Goal: Task Accomplishment & Management: Use online tool/utility

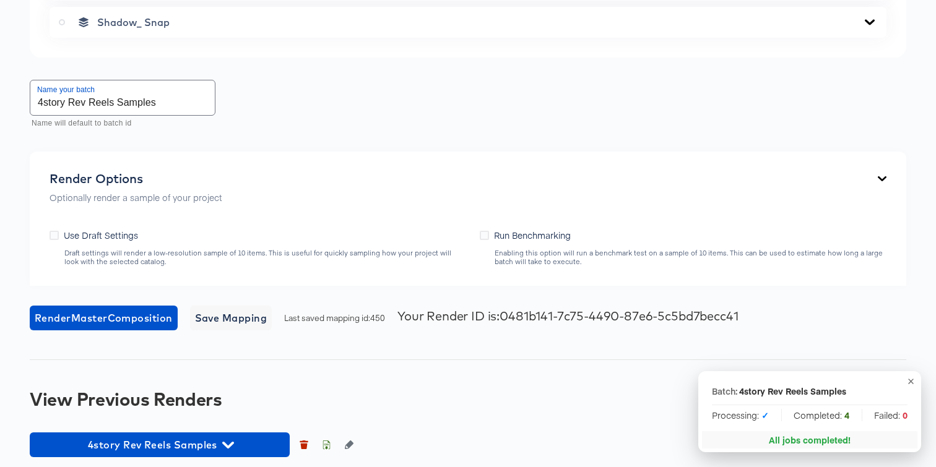
scroll to position [3087, 0]
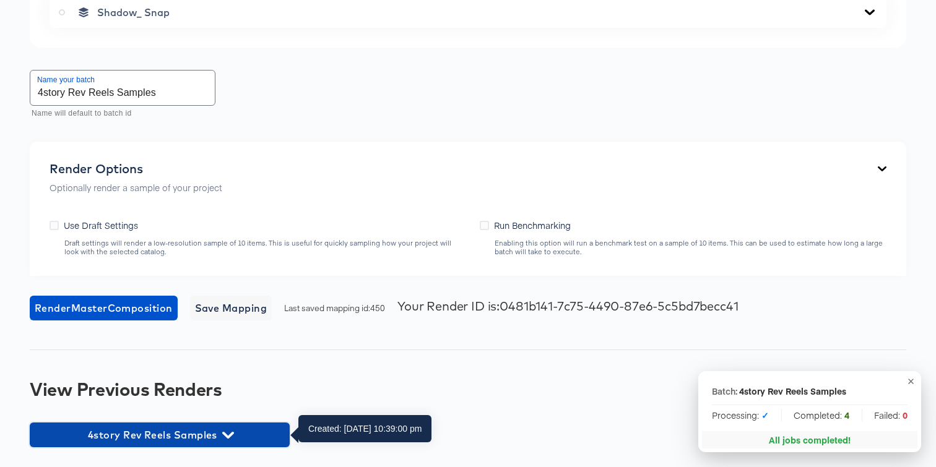
click at [227, 433] on icon "button" at bounding box center [228, 436] width 12 height 12
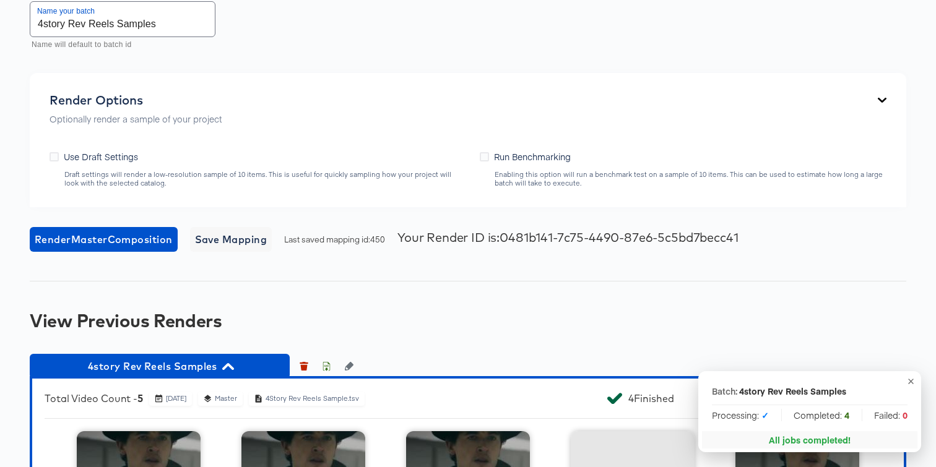
scroll to position [3328, 0]
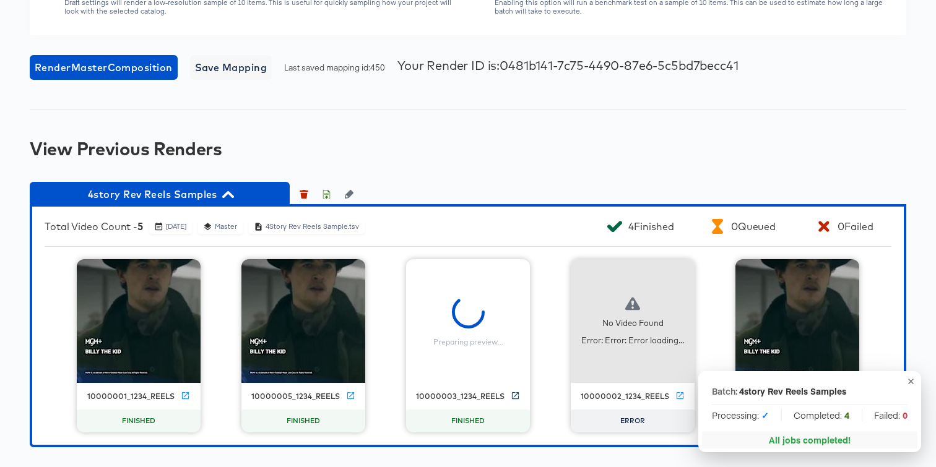
click at [516, 393] on icon at bounding box center [515, 395] width 9 height 9
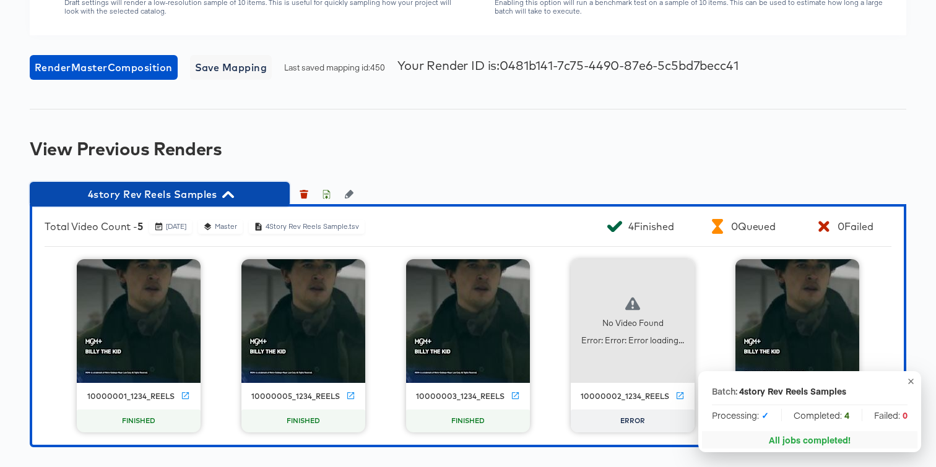
click at [230, 196] on icon "button" at bounding box center [228, 195] width 12 height 12
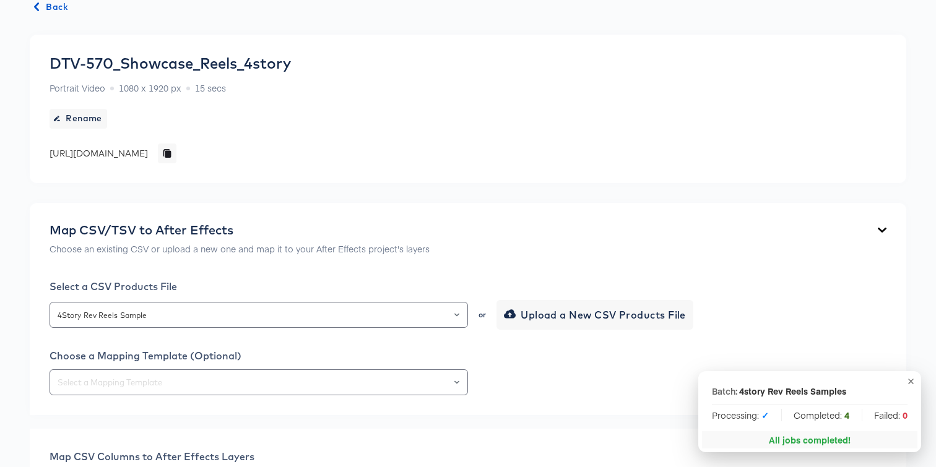
scroll to position [0, 0]
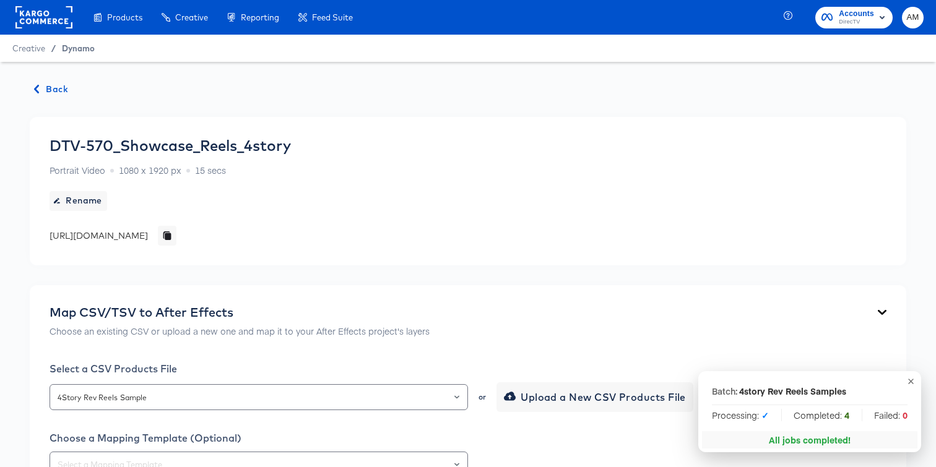
click at [74, 51] on span "Dynamo" at bounding box center [78, 48] width 33 height 10
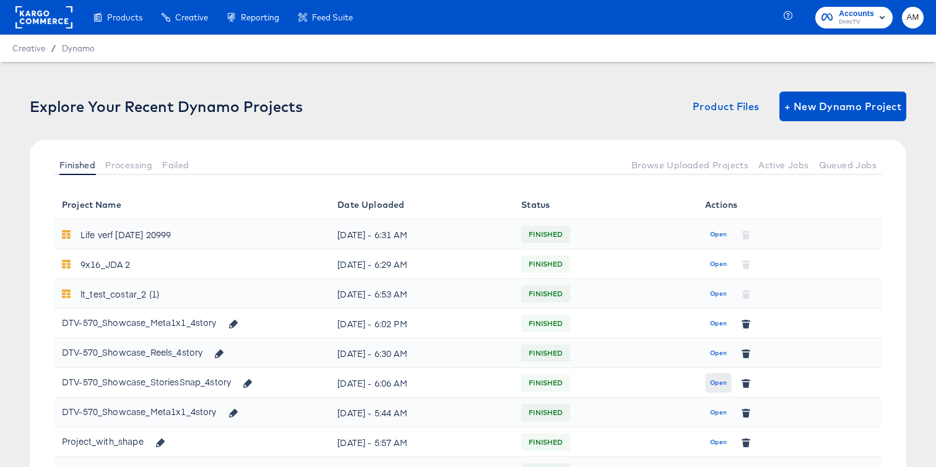
click at [715, 382] on span "Open" at bounding box center [718, 383] width 17 height 11
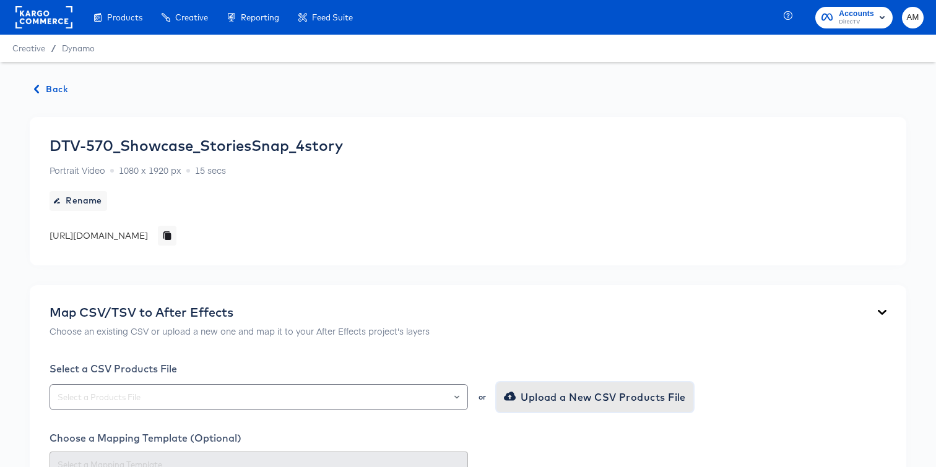
click at [538, 399] on span "Upload a New CSV Products File" at bounding box center [596, 397] width 180 height 17
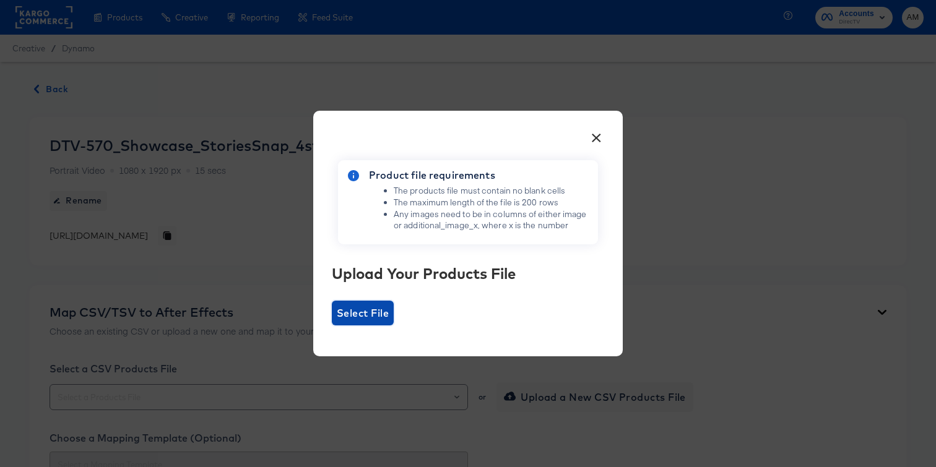
click at [372, 321] on span "Select File" at bounding box center [363, 313] width 52 height 17
click at [332, 326] on input "Select File" at bounding box center [332, 326] width 0 height 0
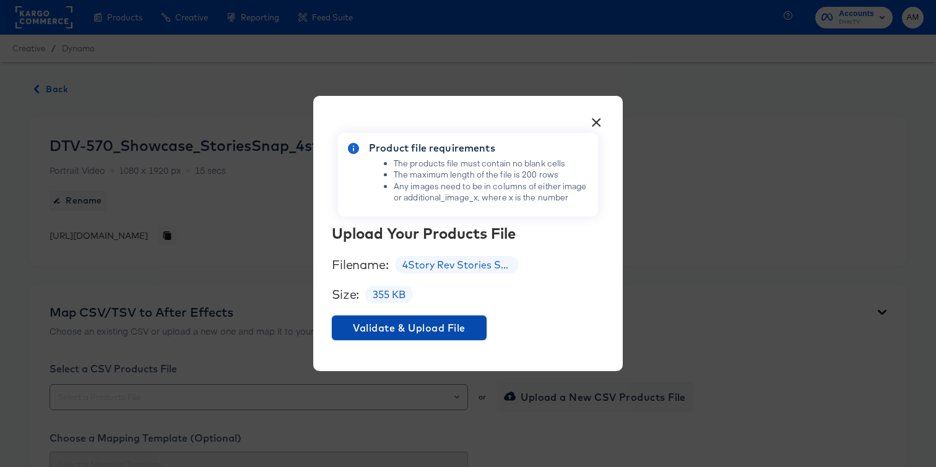
click at [465, 328] on span "Validate & Upload File" at bounding box center [409, 328] width 145 height 17
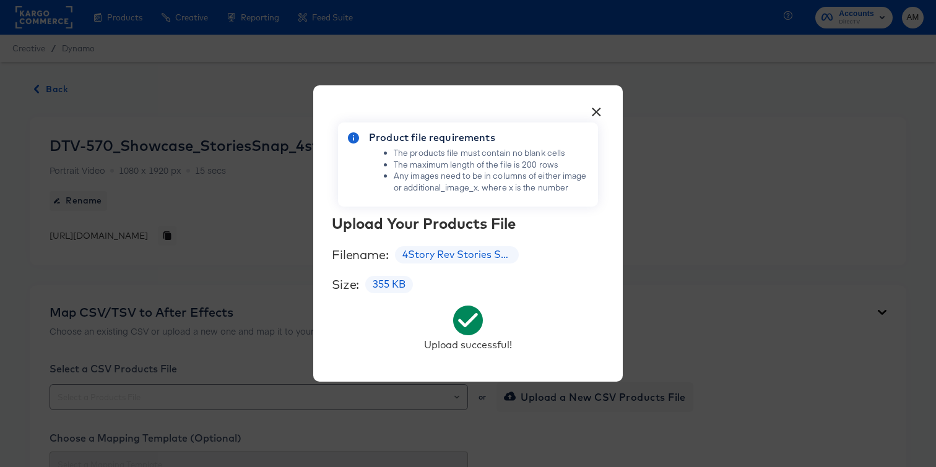
click at [596, 110] on button "×" at bounding box center [596, 109] width 22 height 22
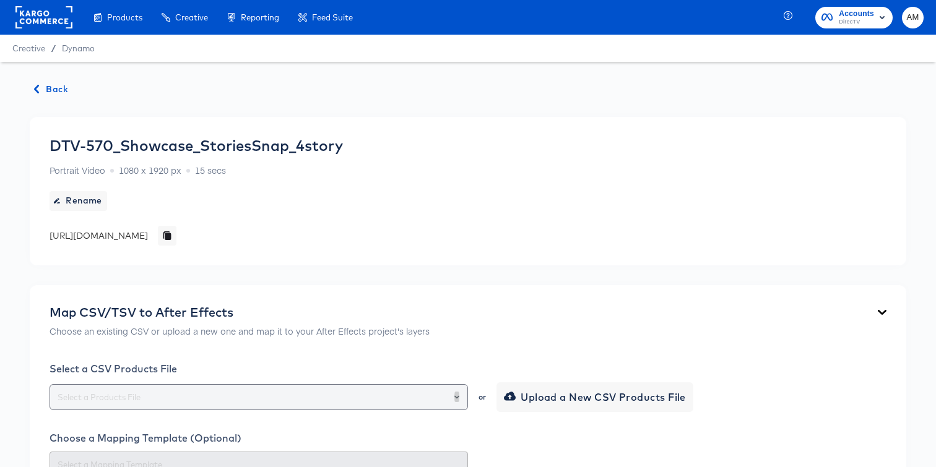
click at [454, 398] on icon "Open" at bounding box center [456, 397] width 5 height 5
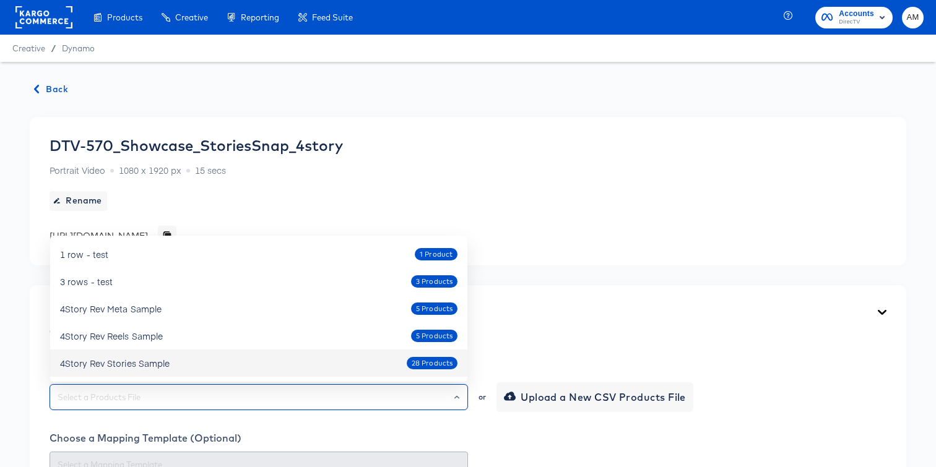
click at [313, 358] on div "4Story Rev Stories Sample 28 Products" at bounding box center [259, 364] width 398 height 20
type input "4Story Rev Stories Sample"
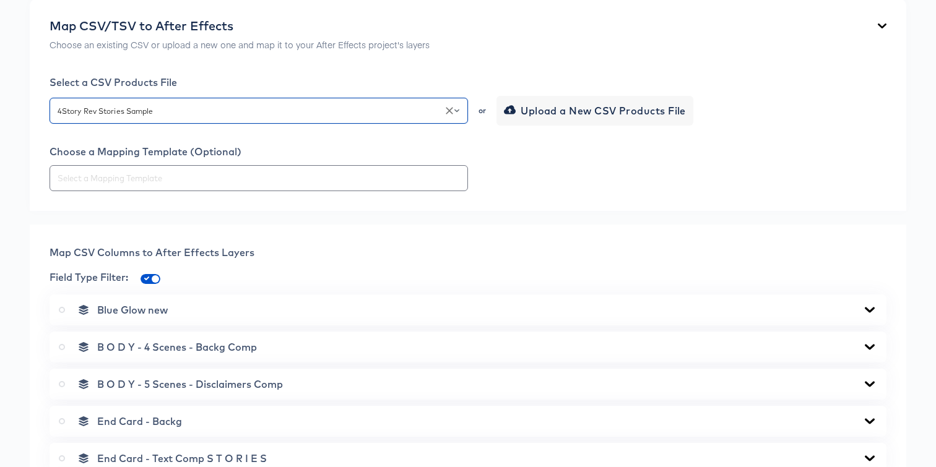
scroll to position [284, 0]
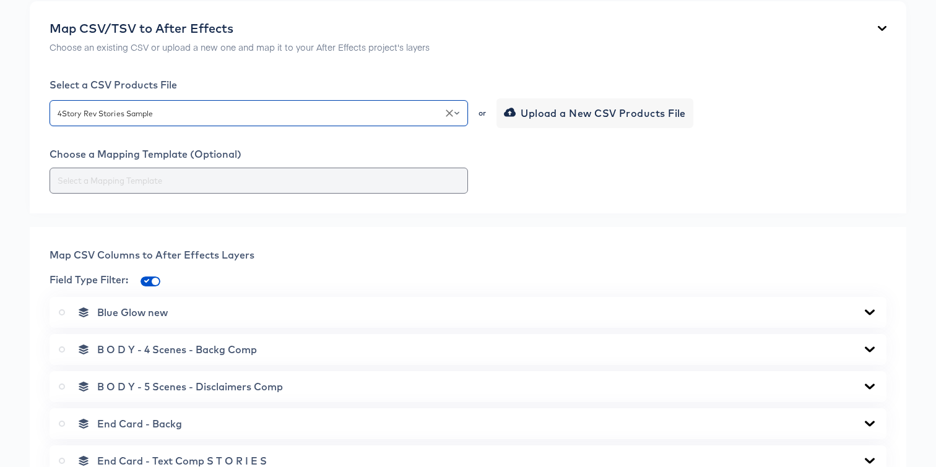
click at [406, 180] on input "text" at bounding box center [258, 181] width 407 height 14
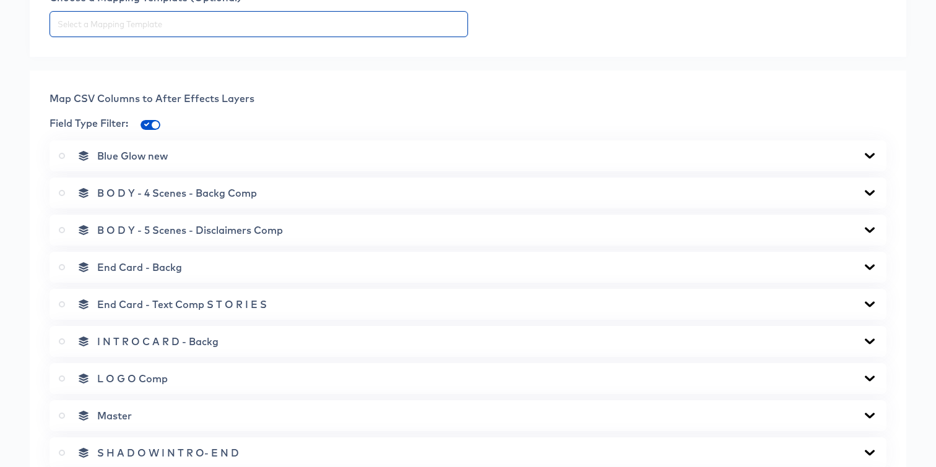
scroll to position [437, 0]
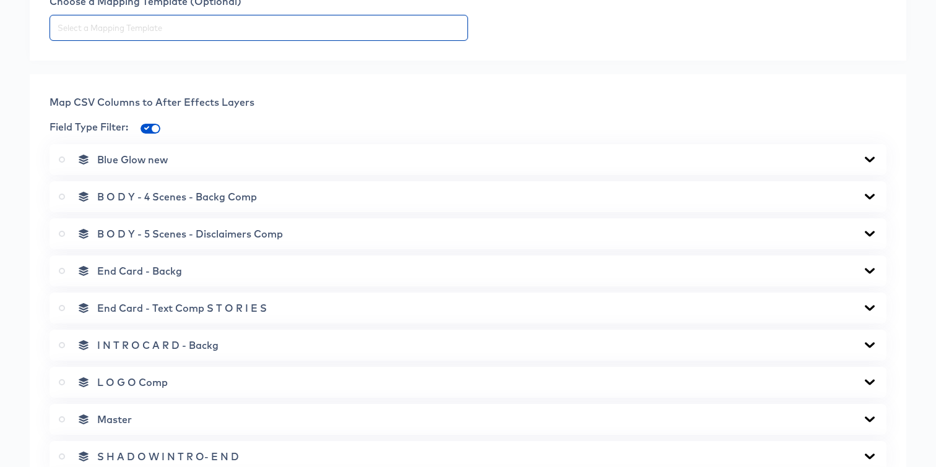
click at [872, 194] on icon at bounding box center [870, 197] width 10 height 6
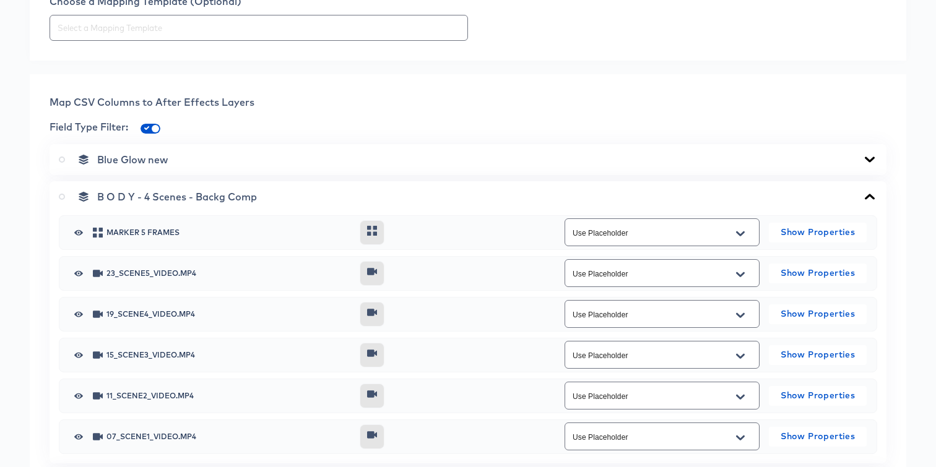
click at [743, 276] on icon "Open" at bounding box center [740, 275] width 9 height 10
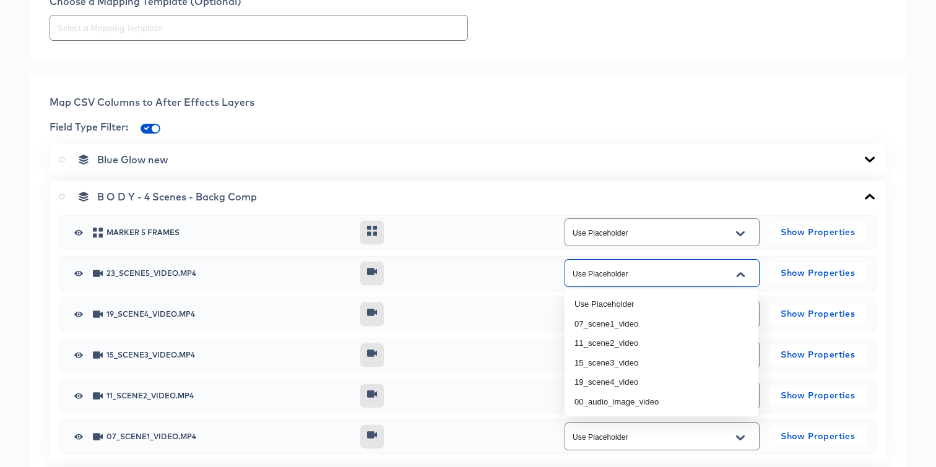
click at [743, 276] on icon "Close" at bounding box center [740, 274] width 9 height 5
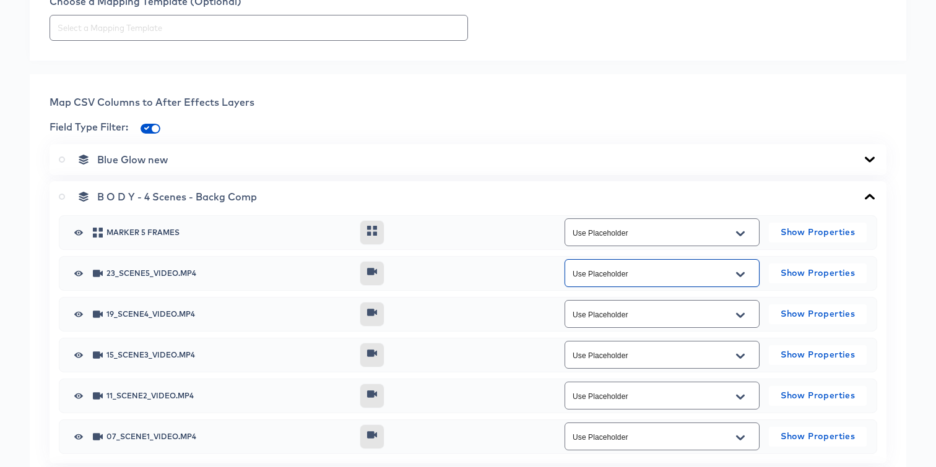
click at [744, 311] on icon "Open" at bounding box center [740, 316] width 9 height 10
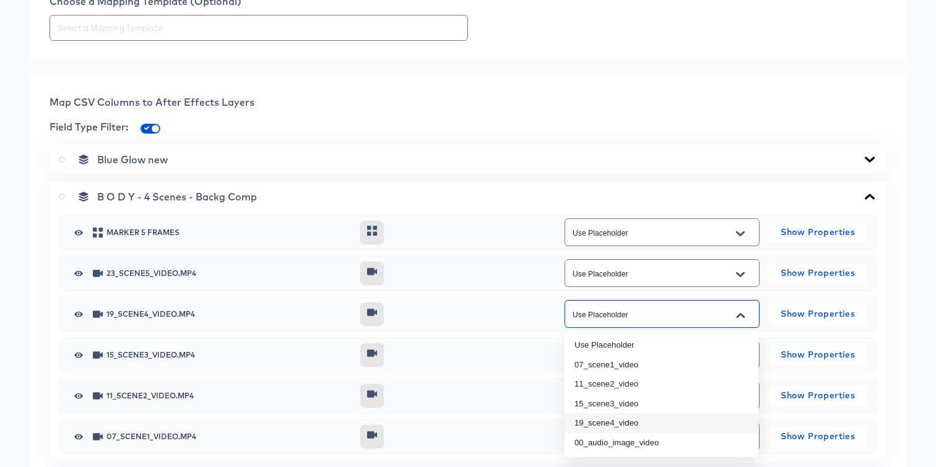
click at [660, 420] on li "19_scene4_video" at bounding box center [662, 424] width 194 height 20
type input "19_scene4_video"
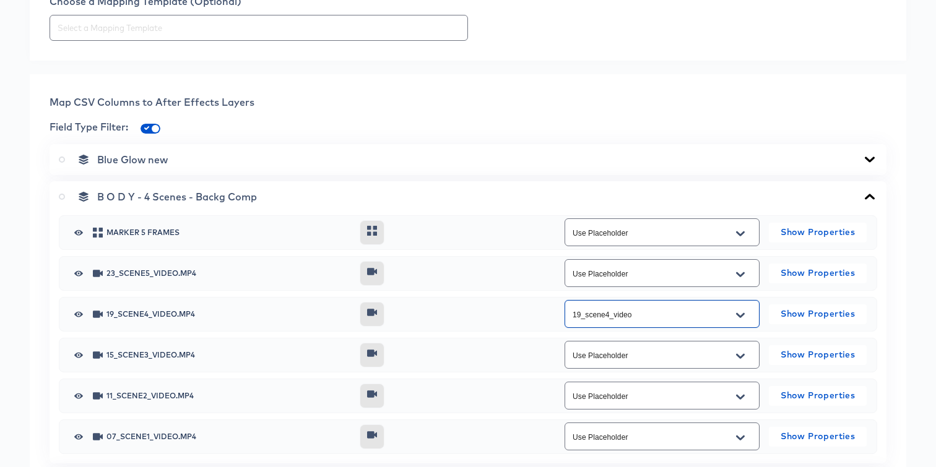
click at [687, 352] on input "Use Placeholder" at bounding box center [652, 356] width 165 height 14
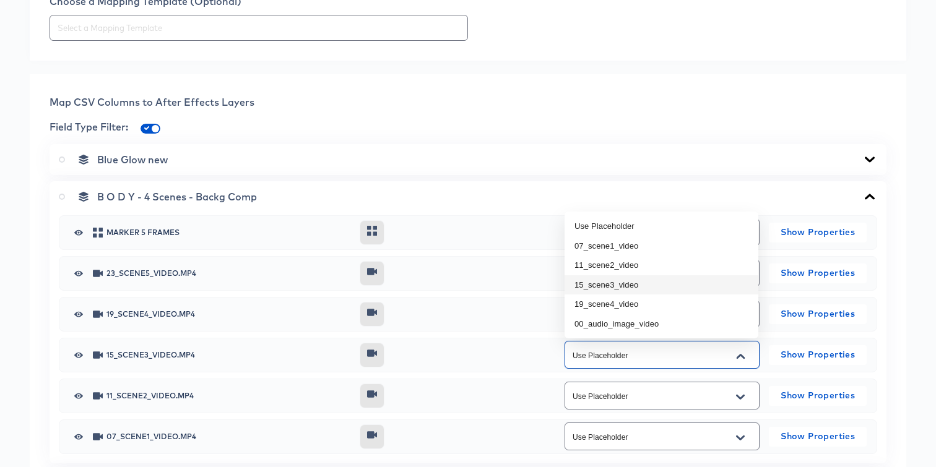
click at [647, 287] on li "15_scene3_video" at bounding box center [662, 286] width 194 height 20
type input "15_scene3_video"
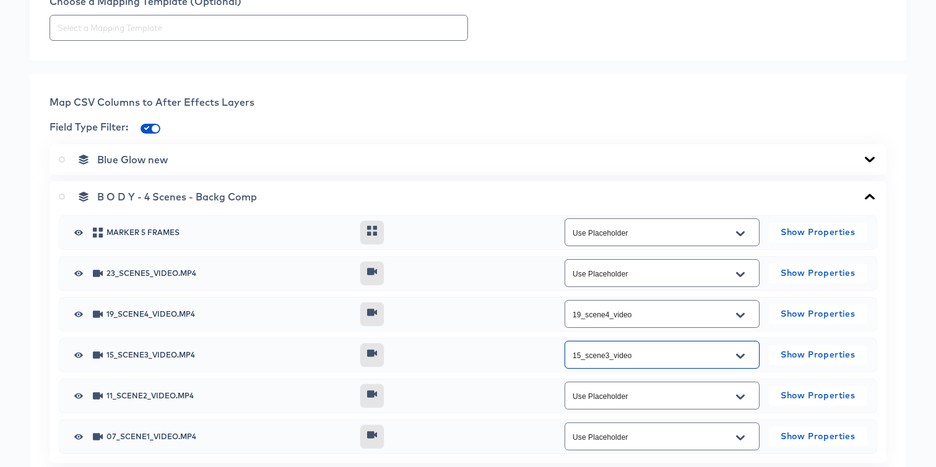
click at [638, 397] on input "Use Placeholder" at bounding box center [652, 396] width 165 height 14
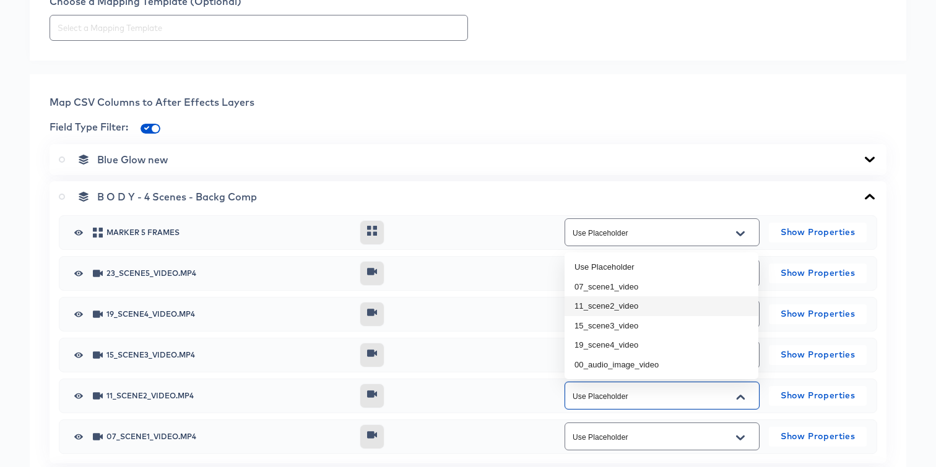
click at [635, 299] on li "11_scene2_video" at bounding box center [662, 307] width 194 height 20
type input "11_scene2_video"
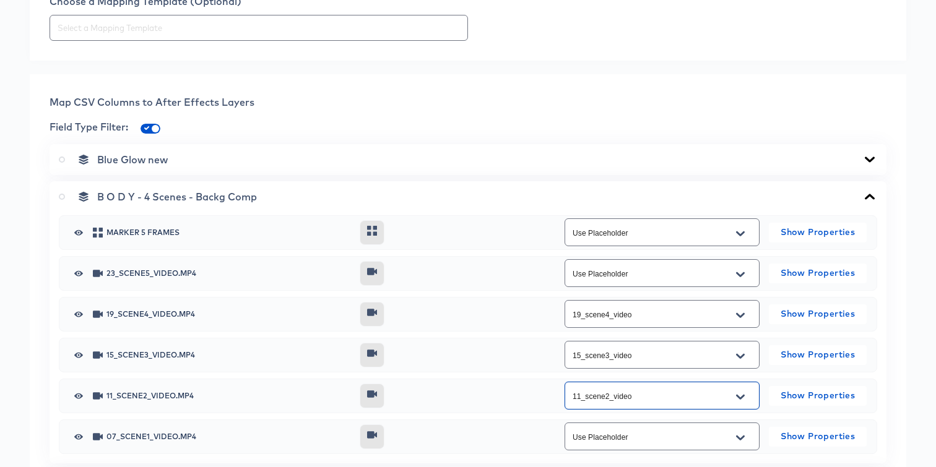
click at [628, 441] on input "Use Placeholder" at bounding box center [652, 437] width 165 height 14
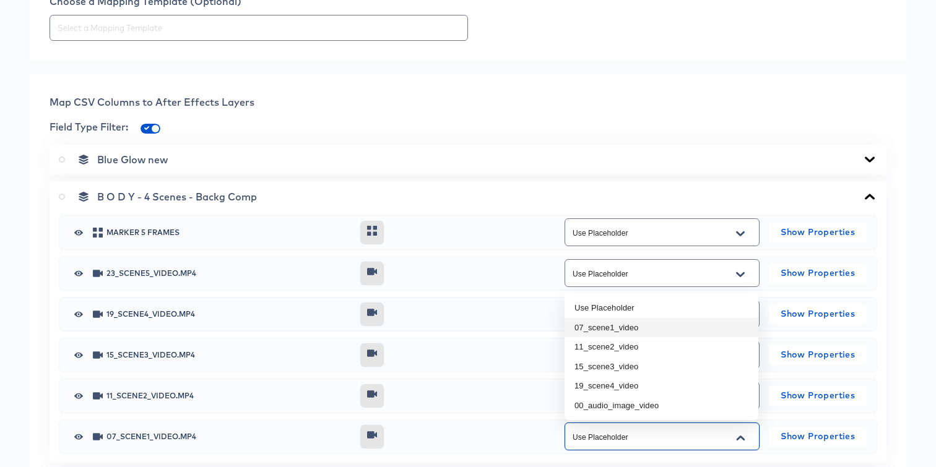
click at [624, 331] on li "07_scene1_video" at bounding box center [662, 328] width 194 height 20
type input "07_scene1_video"
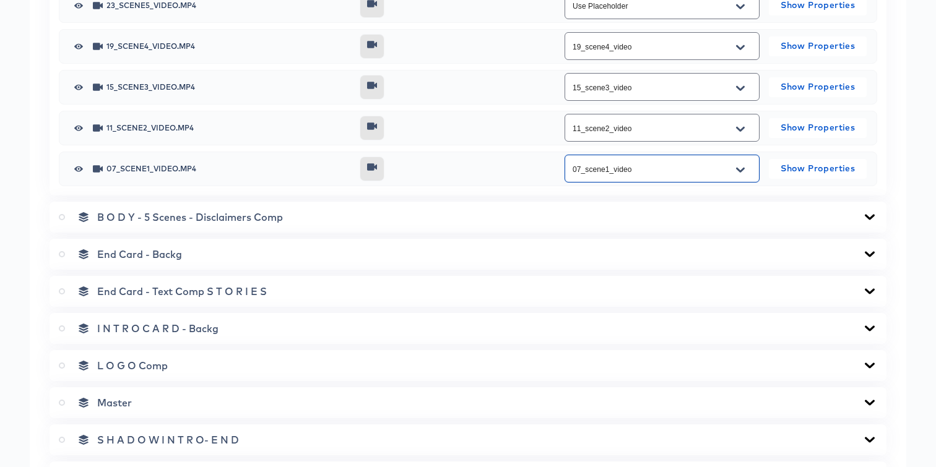
scroll to position [706, 0]
click at [867, 216] on icon at bounding box center [870, 217] width 10 height 6
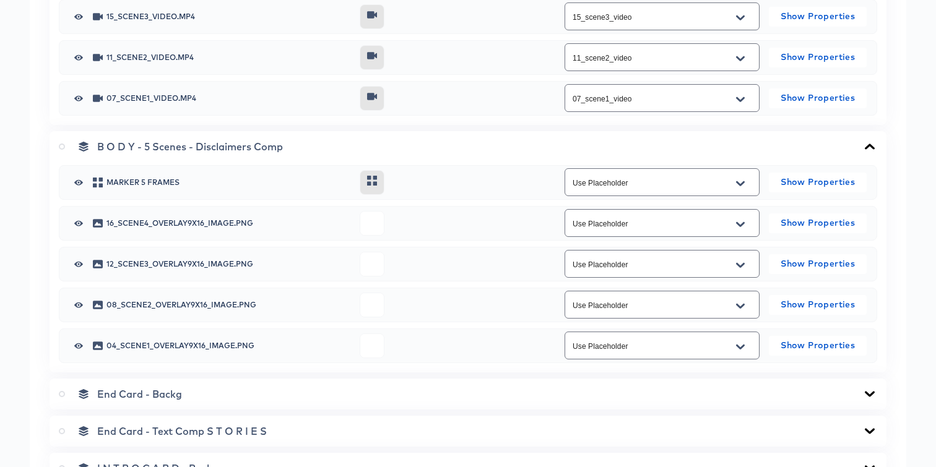
scroll to position [778, 0]
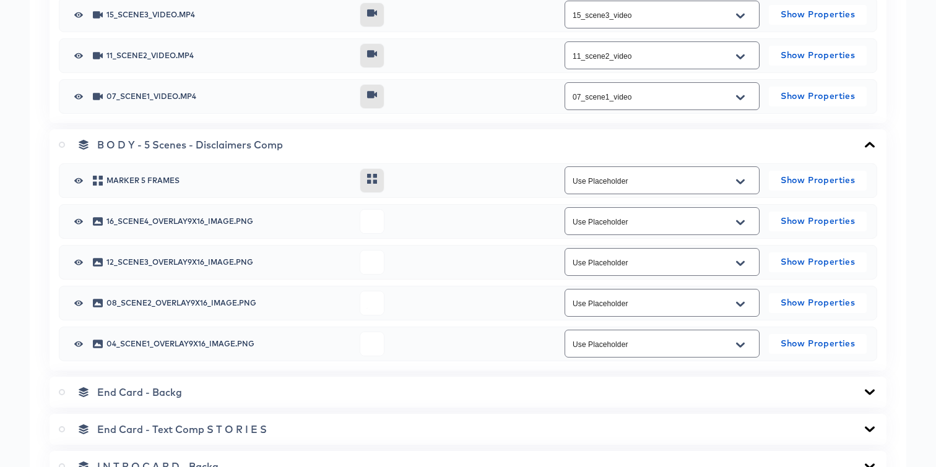
click at [745, 225] on button "Open" at bounding box center [740, 223] width 19 height 20
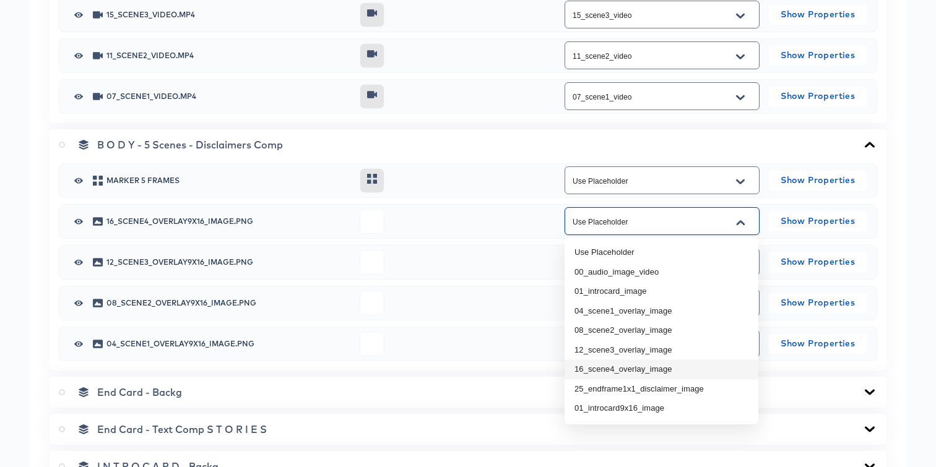
click at [614, 369] on li "16_scene4_overlay_image" at bounding box center [662, 370] width 194 height 20
type input "16_scene4_overlay_image"
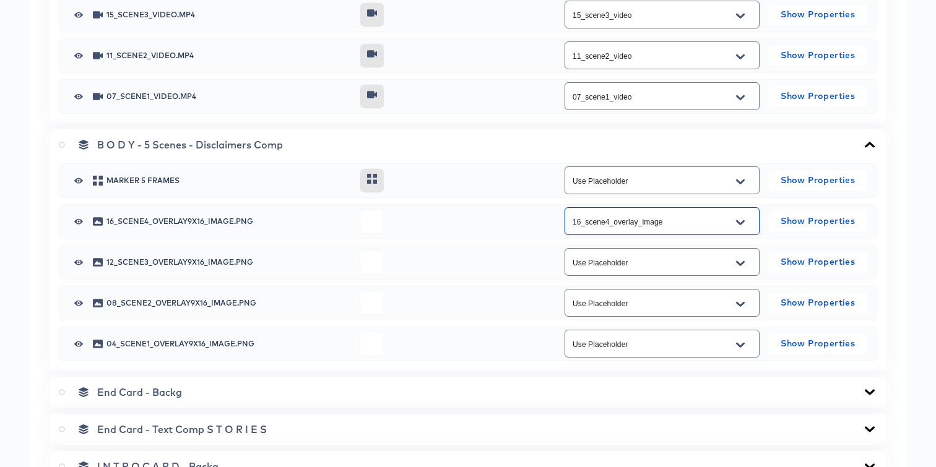
click at [664, 263] on input "Use Placeholder" at bounding box center [652, 263] width 165 height 14
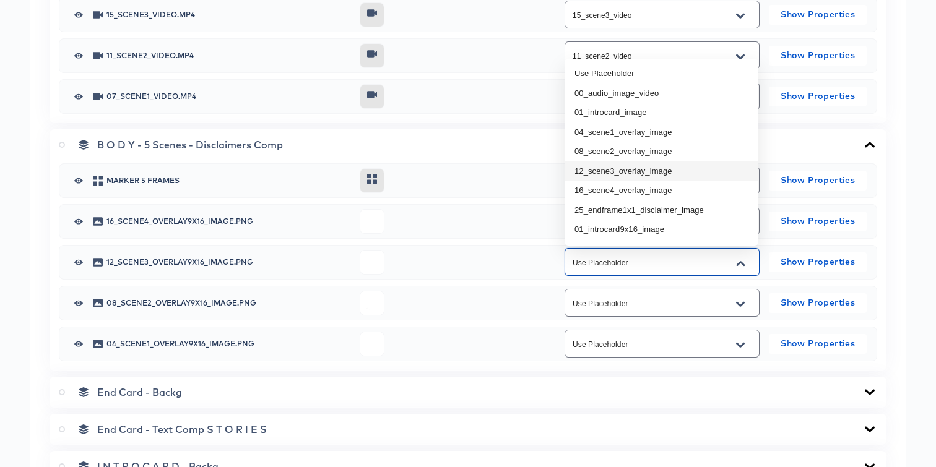
click at [635, 166] on li "12_scene3_overlay_image" at bounding box center [662, 172] width 194 height 20
type input "12_scene3_overlay_image"
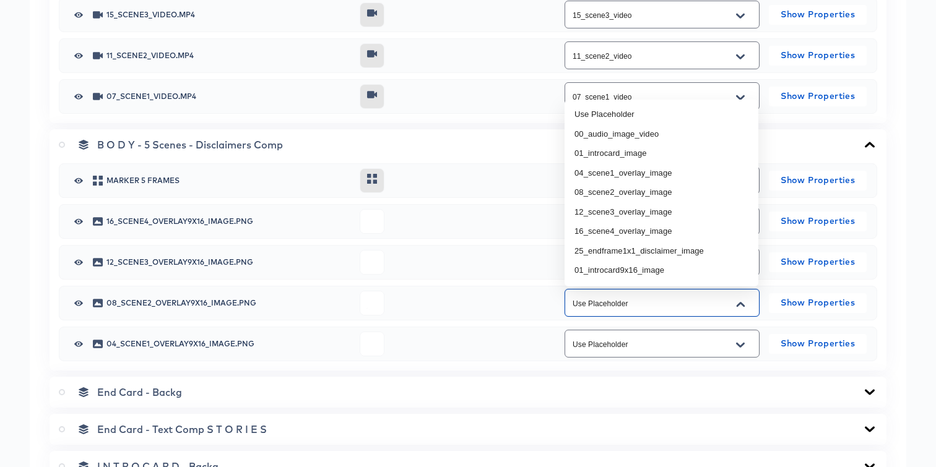
click at [605, 306] on input "Use Placeholder" at bounding box center [652, 304] width 165 height 14
click at [612, 192] on li "08_scene2_overlay_image" at bounding box center [662, 193] width 194 height 20
type input "08_scene2_overlay_image"
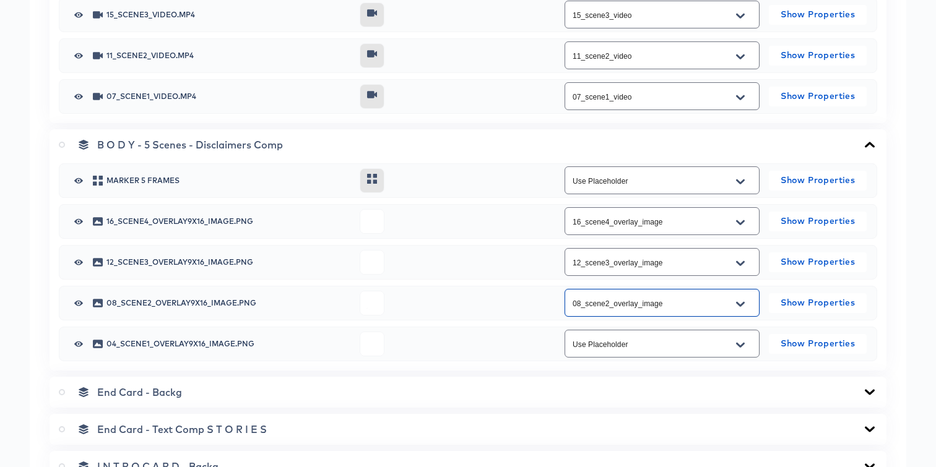
click at [598, 347] on input "Use Placeholder" at bounding box center [652, 344] width 165 height 14
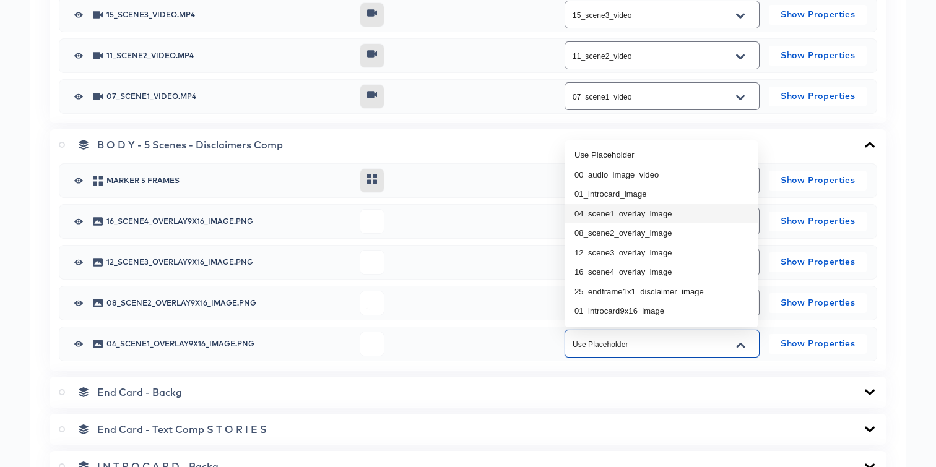
click at [612, 214] on li "04_scene1_overlay_image" at bounding box center [662, 214] width 194 height 20
type input "04_scene1_overlay_image"
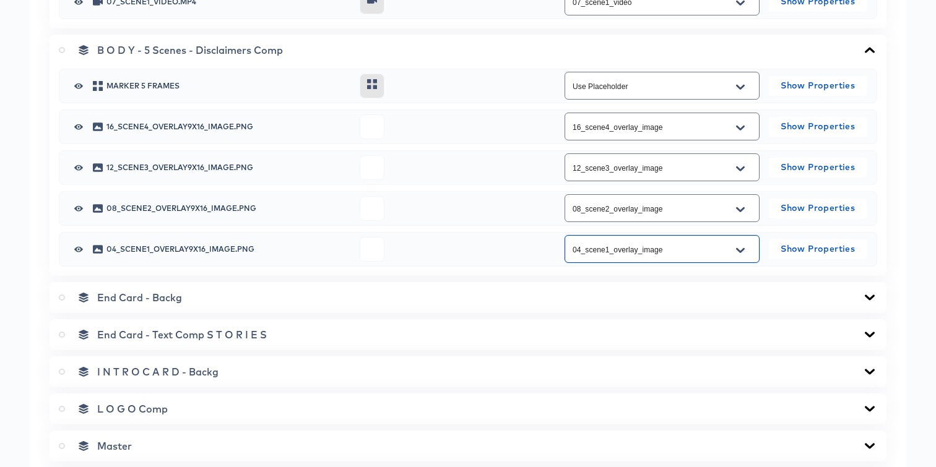
scroll to position [905, 0]
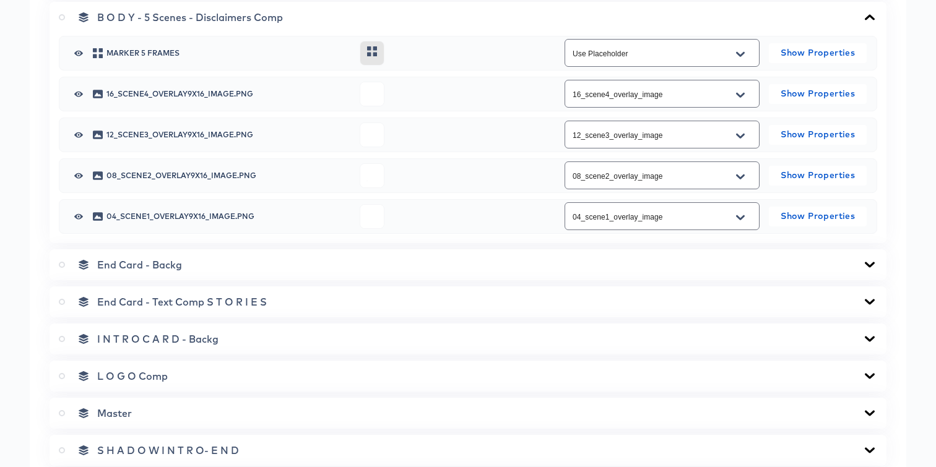
click at [515, 270] on div "End Card - Backg" at bounding box center [468, 265] width 819 height 12
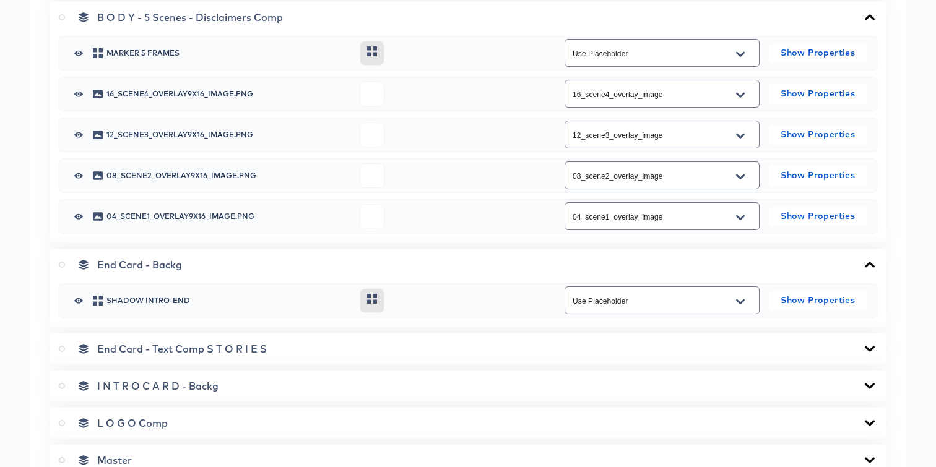
click at [508, 343] on div "End Card - Text Comp S T O R I E S" at bounding box center [468, 349] width 819 height 12
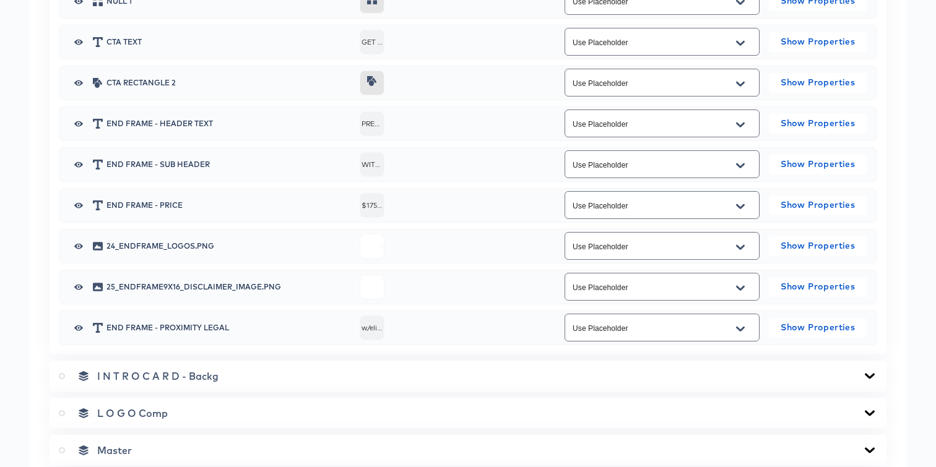
scroll to position [1495, 0]
click at [593, 252] on input "Use Placeholder" at bounding box center [652, 245] width 165 height 14
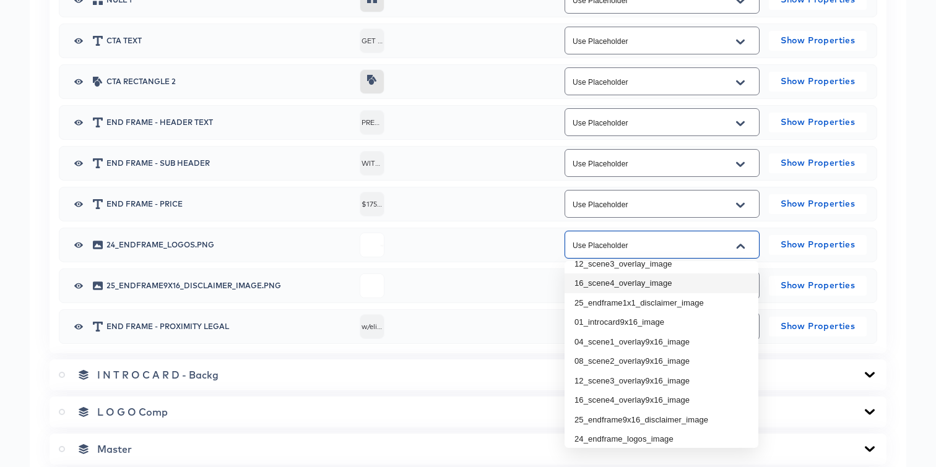
scroll to position [115, 0]
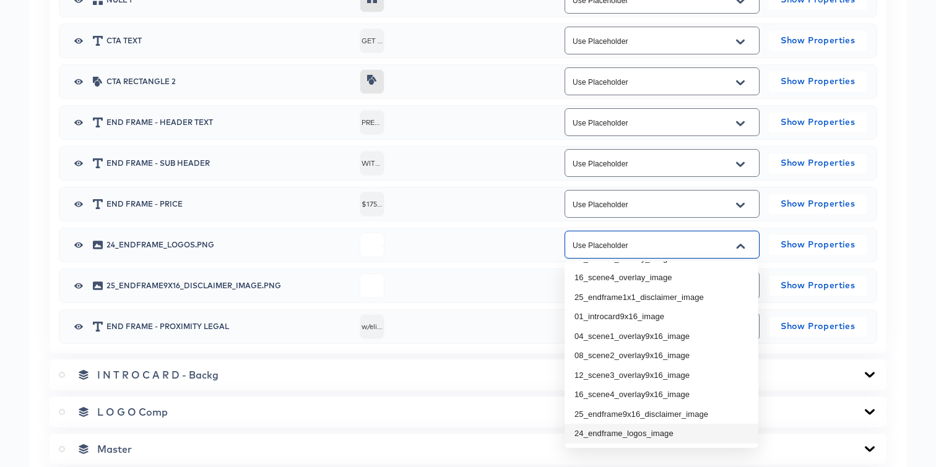
click at [604, 430] on li "24_endframe_logos_image" at bounding box center [662, 434] width 194 height 20
type input "24_endframe_logos_image"
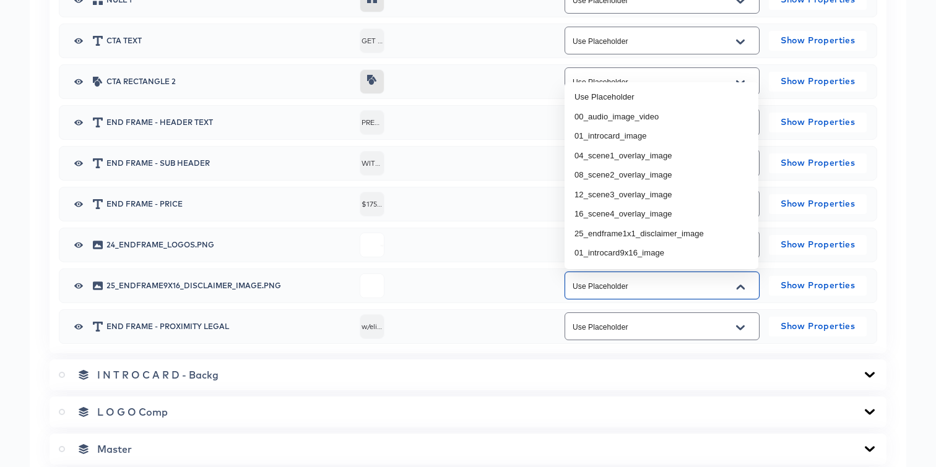
click at [597, 282] on input "Use Placeholder" at bounding box center [652, 286] width 165 height 14
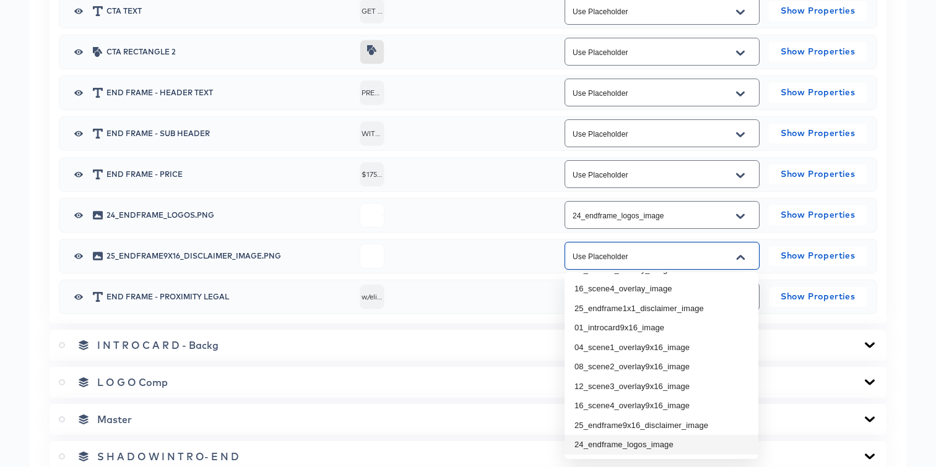
scroll to position [1529, 0]
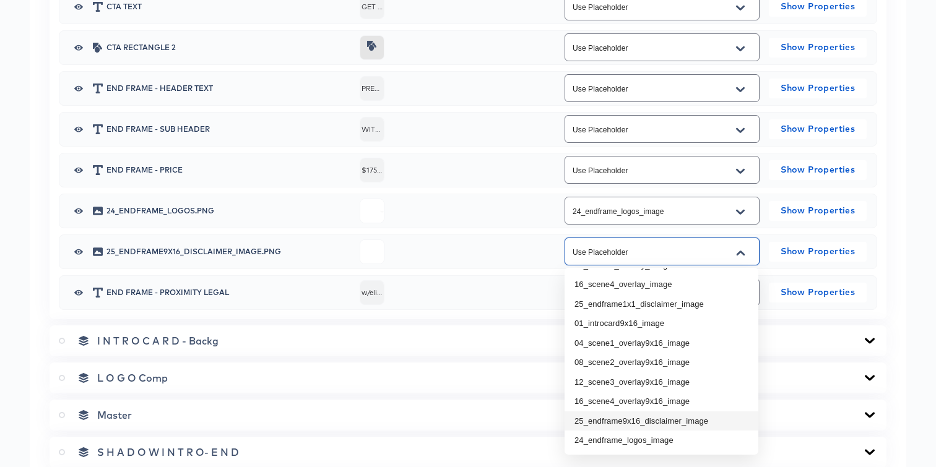
click at [617, 421] on li "25_endframe9x16_disclaimer_image" at bounding box center [662, 422] width 194 height 20
type input "25_endframe9x16_disclaimer_image"
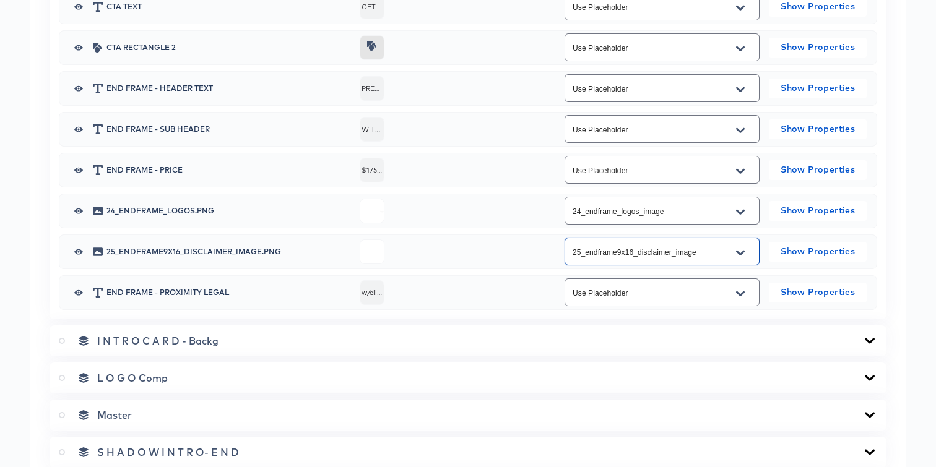
click at [619, 329] on div "I N T R O C A R D - Backg" at bounding box center [468, 341] width 837 height 31
click at [619, 342] on div "I N T R O C A R D - Backg" at bounding box center [468, 341] width 819 height 12
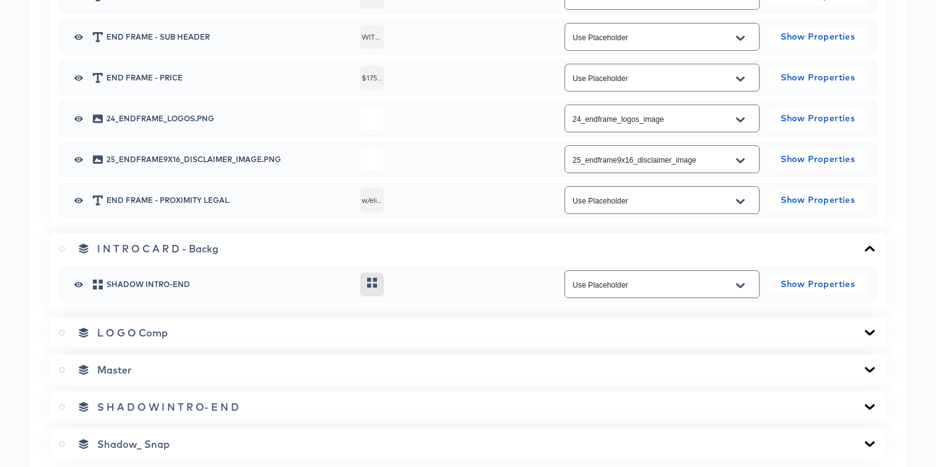
scroll to position [1624, 0]
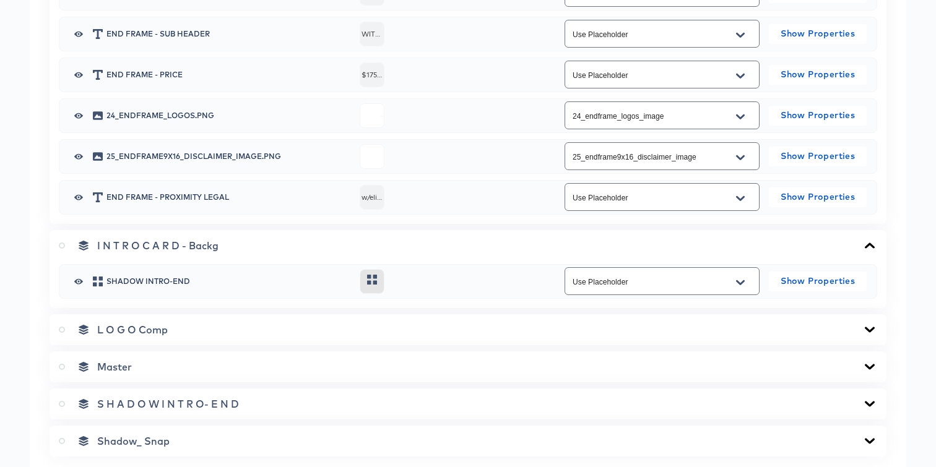
click at [618, 337] on div "L O G O Comp" at bounding box center [468, 330] width 837 height 31
click at [621, 329] on div "L O G O Comp" at bounding box center [468, 330] width 819 height 12
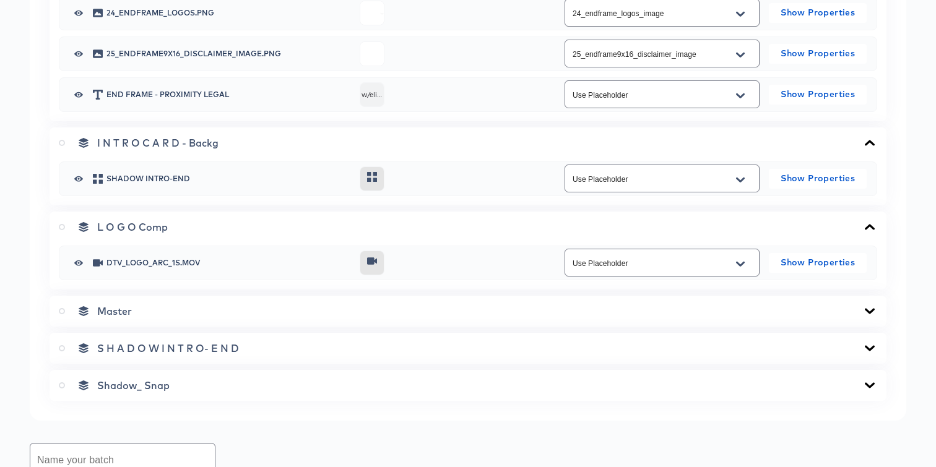
scroll to position [1736, 0]
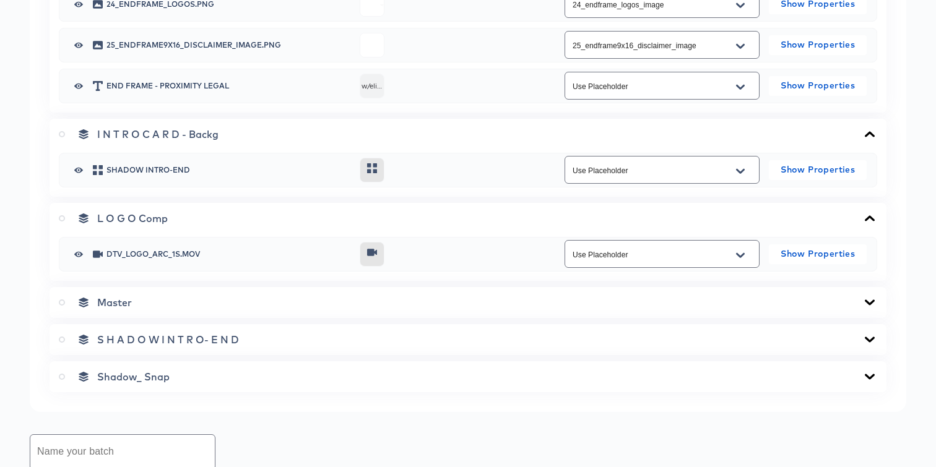
click at [621, 303] on div "Master" at bounding box center [468, 303] width 819 height 12
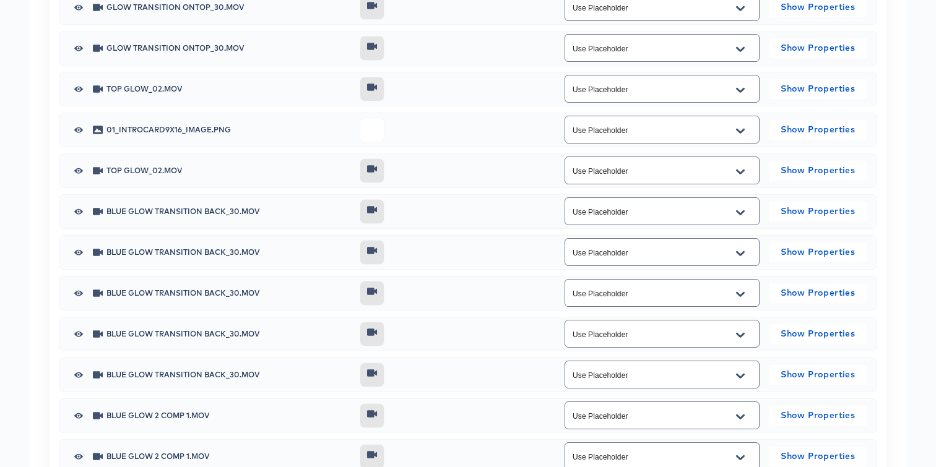
scroll to position [2311, 0]
click at [620, 134] on input "Use Placeholder" at bounding box center [652, 131] width 165 height 14
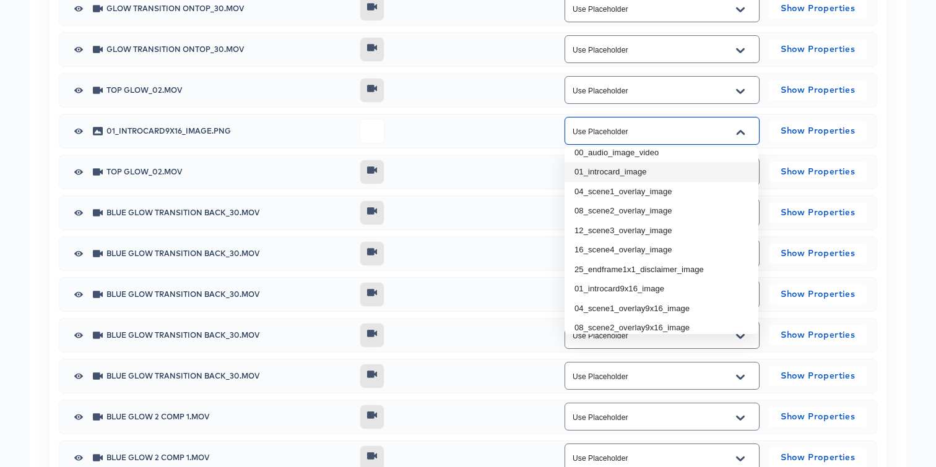
scroll to position [35, 0]
click at [618, 284] on li "01_introcard9x16_image" at bounding box center [662, 284] width 194 height 20
type input "01_introcard9x16_image"
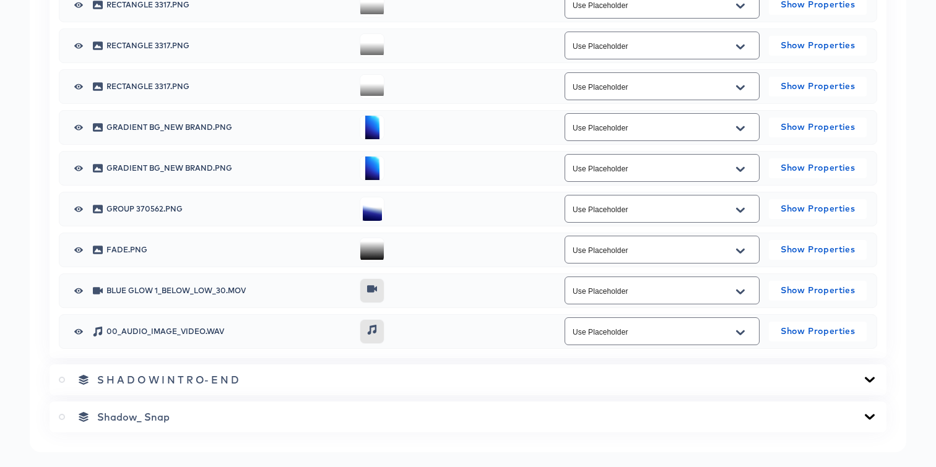
scroll to position [2809, 0]
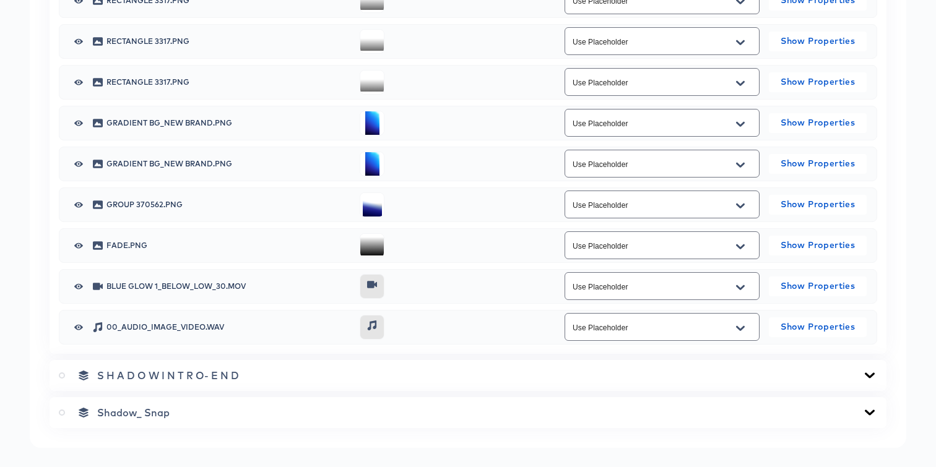
click at [611, 334] on input "Use Placeholder" at bounding box center [652, 328] width 165 height 14
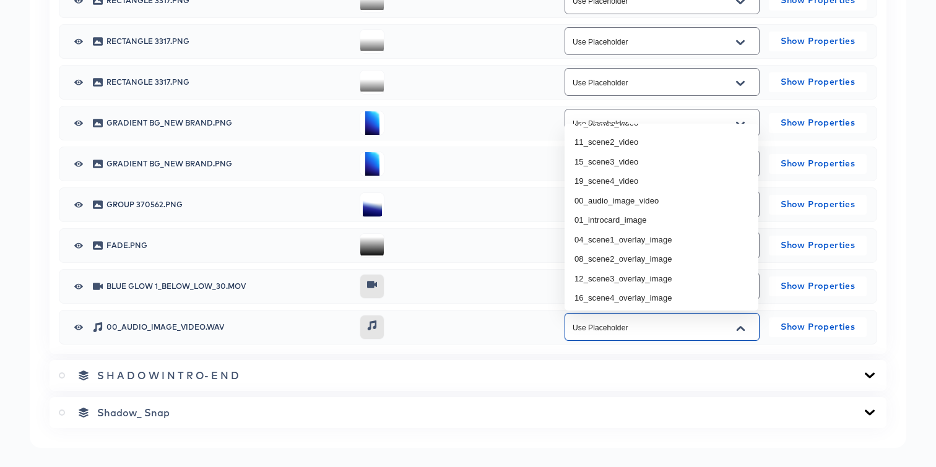
scroll to position [116, 0]
click at [613, 201] on li "00_audio_image_video" at bounding box center [662, 198] width 194 height 20
type input "00_audio_image_video"
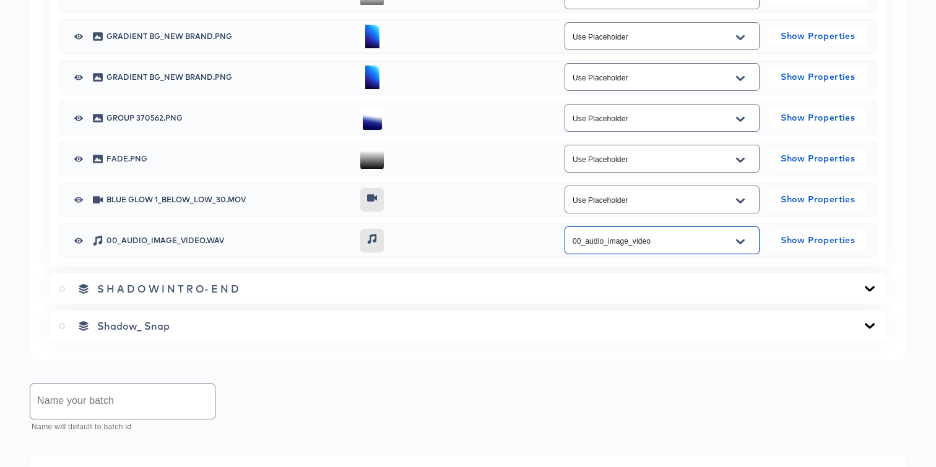
scroll to position [2913, 0]
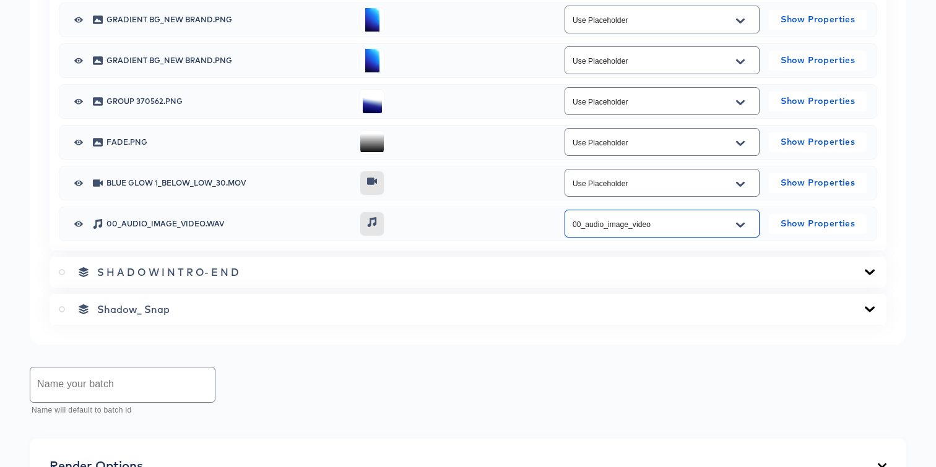
click at [531, 278] on div "S H A D O W I N T R O- E N D" at bounding box center [468, 272] width 837 height 31
click at [532, 268] on div "S H A D O W I N T R O- E N D" at bounding box center [468, 272] width 819 height 12
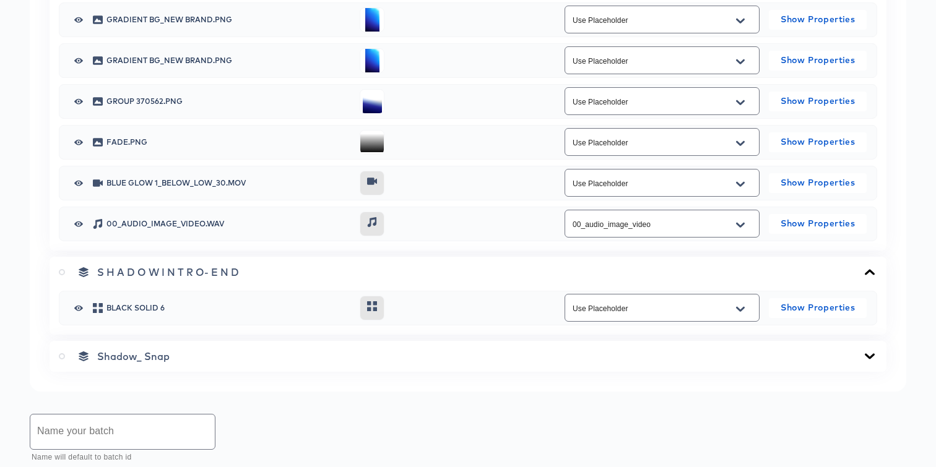
click at [495, 352] on div "Shadow_ Snap" at bounding box center [468, 356] width 819 height 12
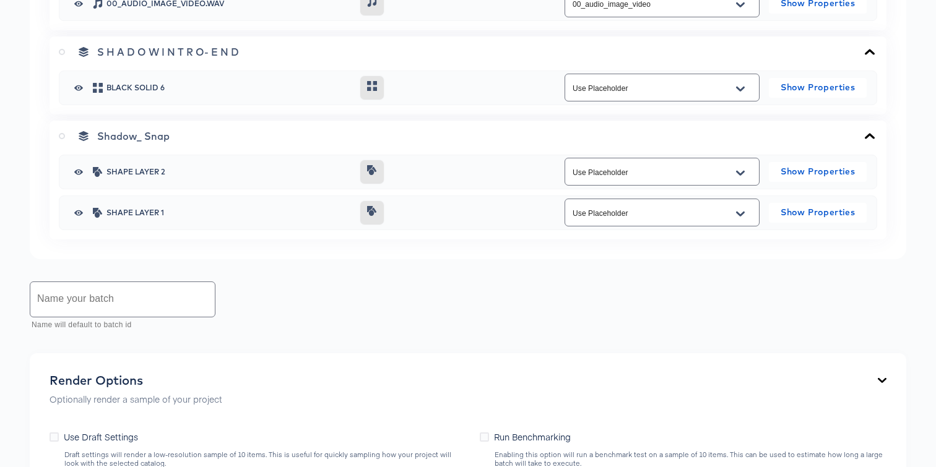
scroll to position [3134, 0]
click at [128, 298] on input "text" at bounding box center [122, 299] width 185 height 35
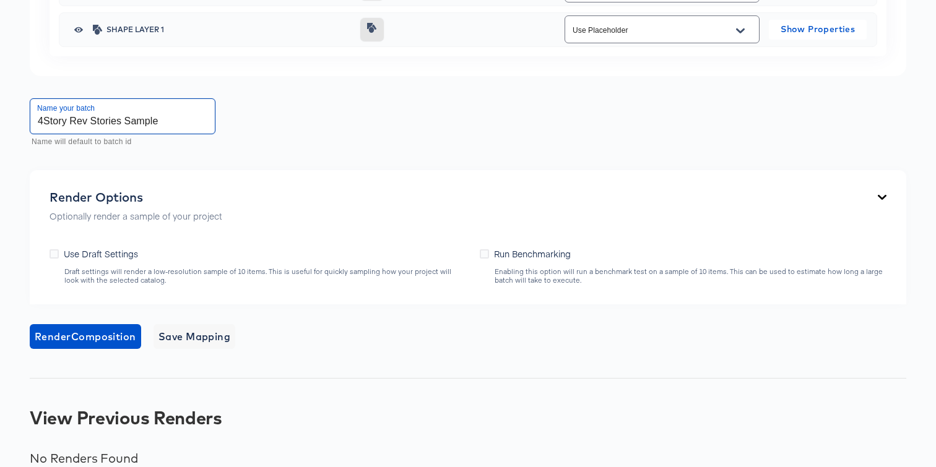
scroll to position [3335, 0]
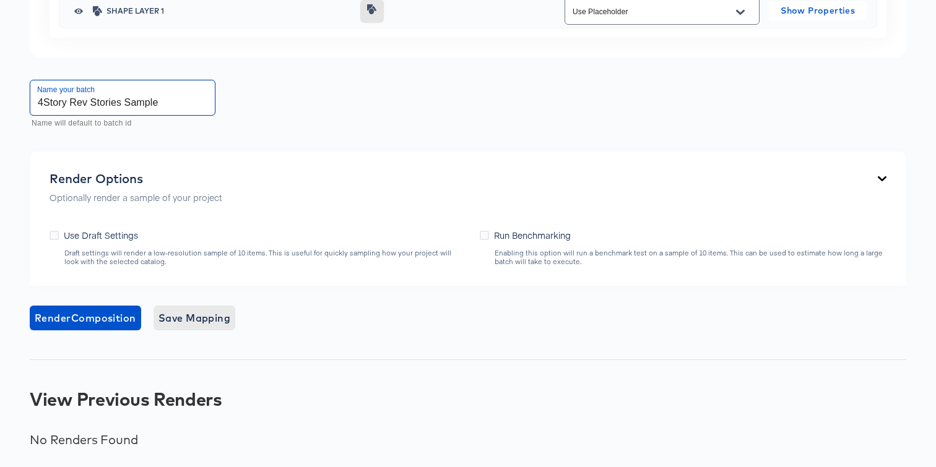
type input "4Story Rev Stories Sample"
click at [192, 318] on span "Save Mapping" at bounding box center [195, 318] width 72 height 17
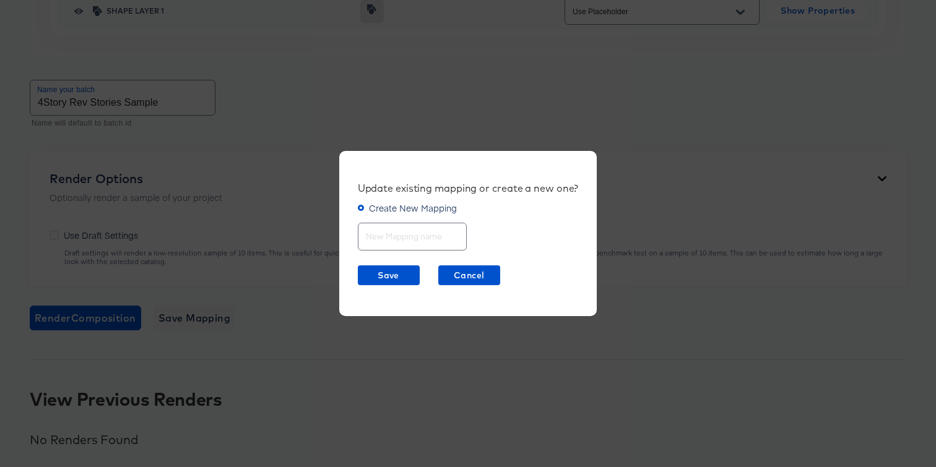
click at [415, 242] on input "text" at bounding box center [413, 232] width 108 height 27
type input "first map"
click at [383, 271] on span "Save" at bounding box center [389, 275] width 52 height 15
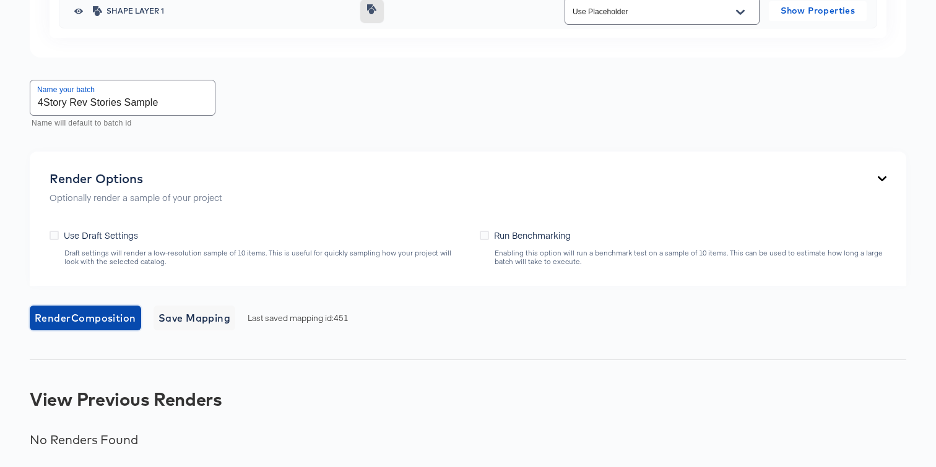
click at [105, 324] on span "Render Composition" at bounding box center [86, 318] width 102 height 17
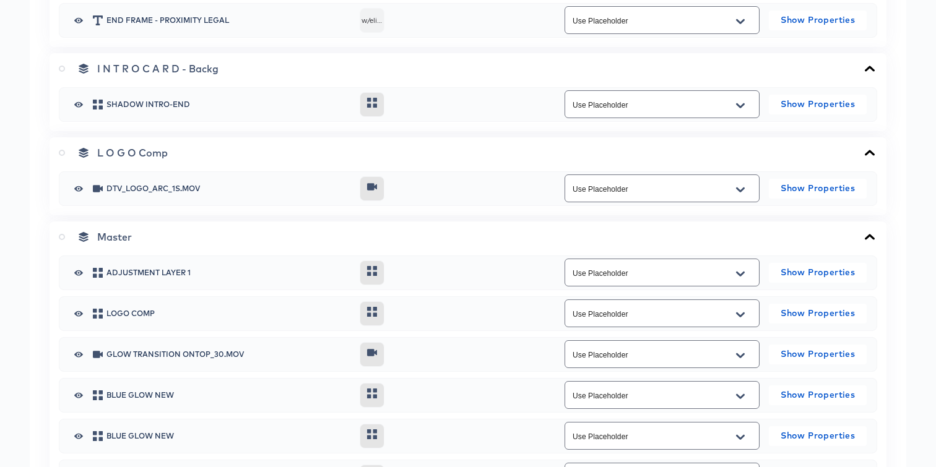
scroll to position [1781, 0]
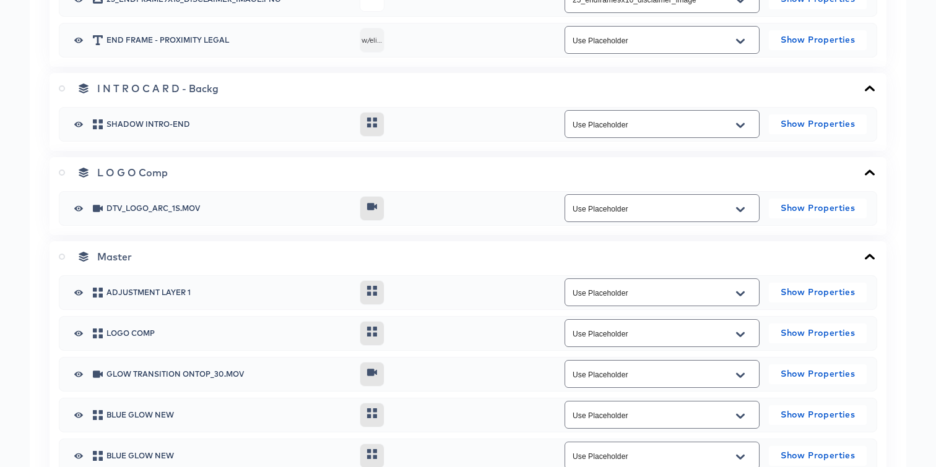
click at [60, 259] on label at bounding box center [64, 257] width 11 height 12
click at [0, 0] on input "radio" at bounding box center [0, 0] width 0 height 0
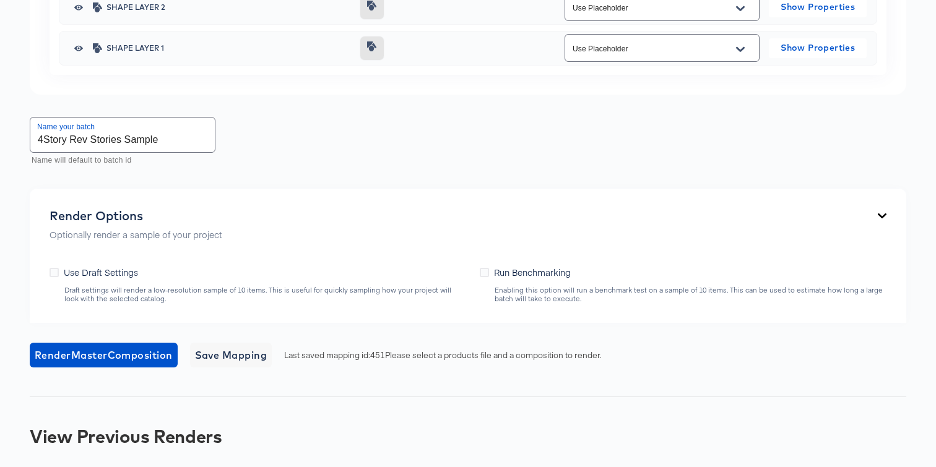
scroll to position [3335, 0]
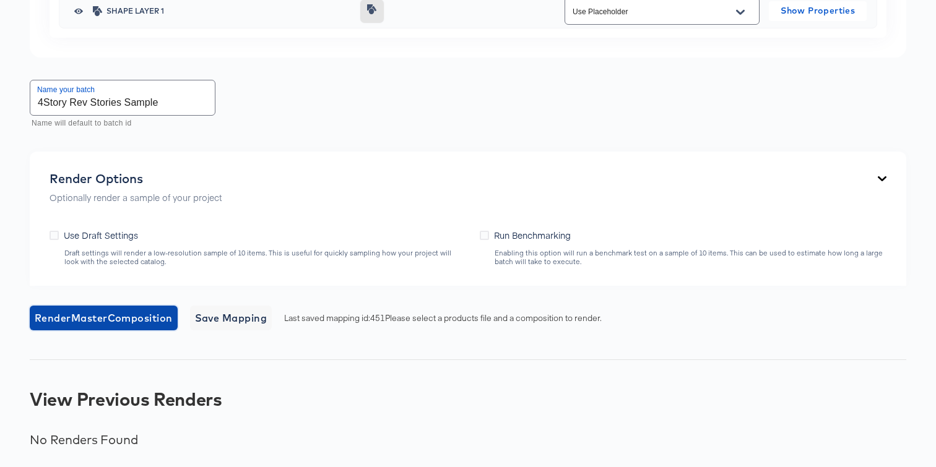
click at [153, 321] on span "Render Master Composition" at bounding box center [104, 318] width 138 height 17
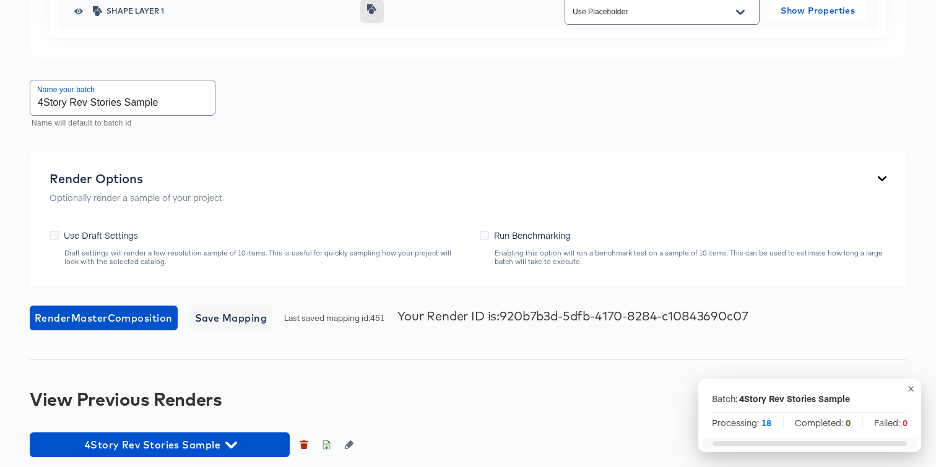
scroll to position [3345, 0]
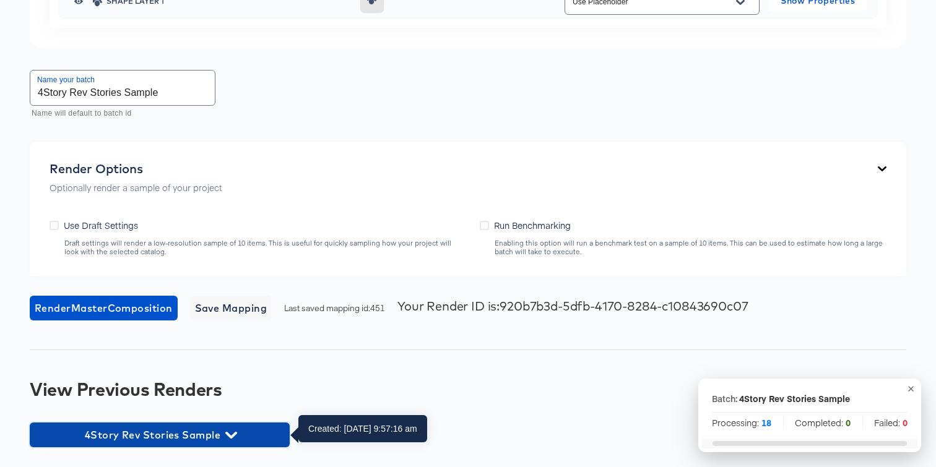
click at [233, 437] on icon "button" at bounding box center [231, 436] width 12 height 12
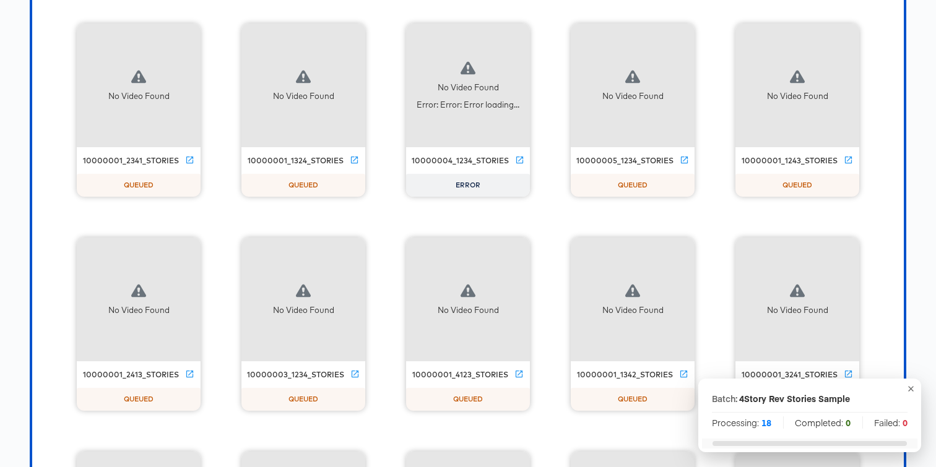
scroll to position [4038, 0]
click at [518, 35] on icon "button" at bounding box center [516, 35] width 15 height 15
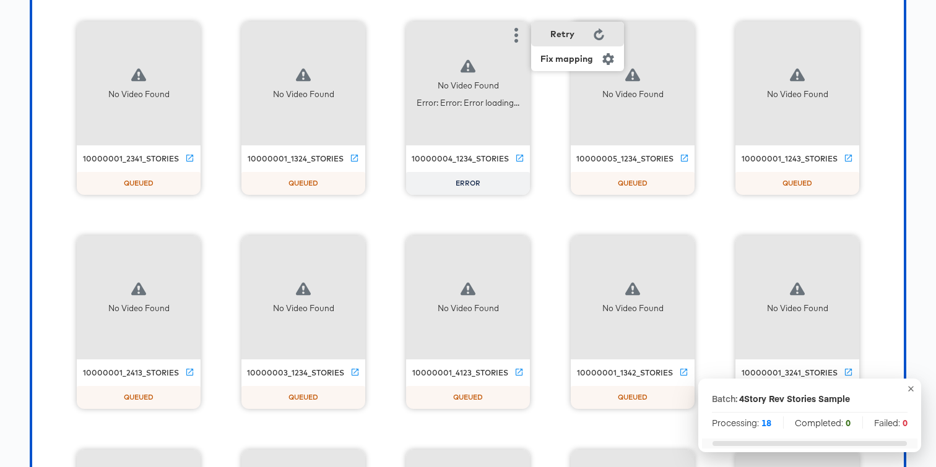
click at [545, 37] on div "Retry" at bounding box center [577, 34] width 93 height 25
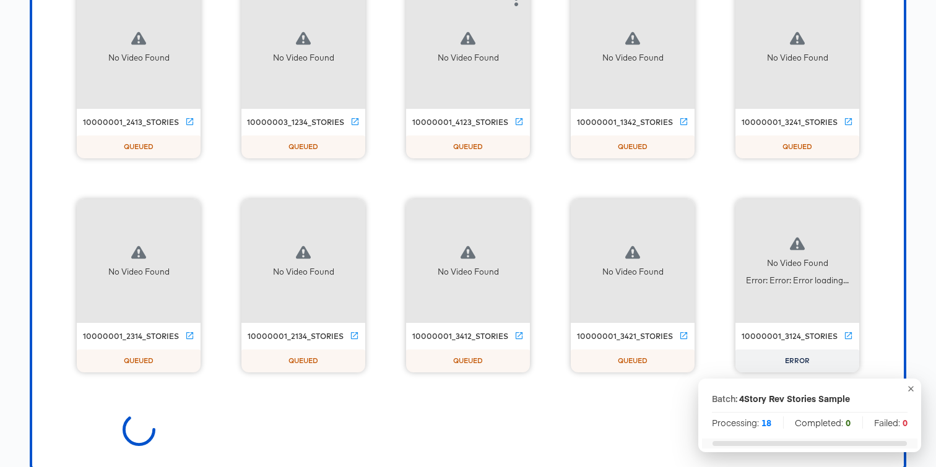
scroll to position [4311, 0]
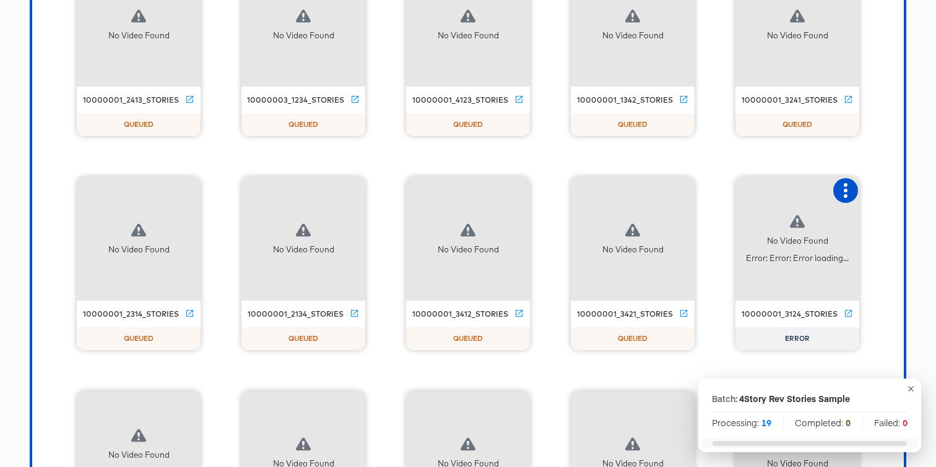
click at [844, 189] on icon "button" at bounding box center [846, 190] width 4 height 15
click at [808, 191] on icon at bounding box center [805, 190] width 10 height 12
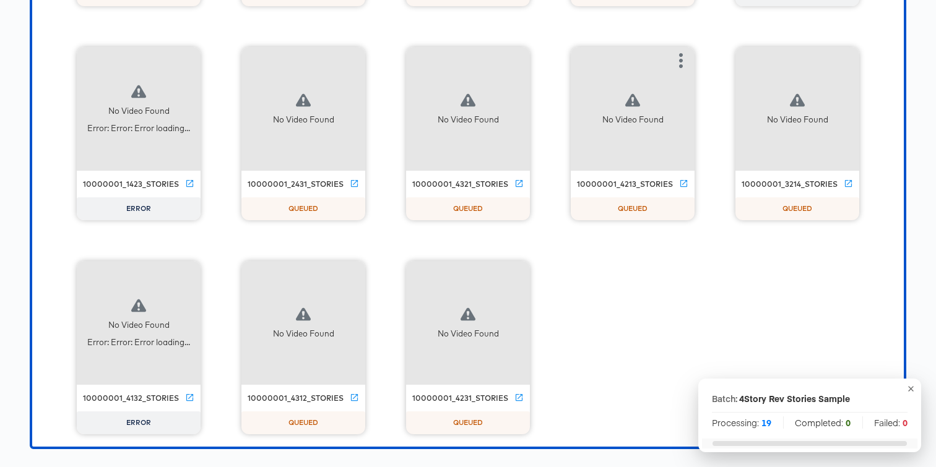
scroll to position [4657, 0]
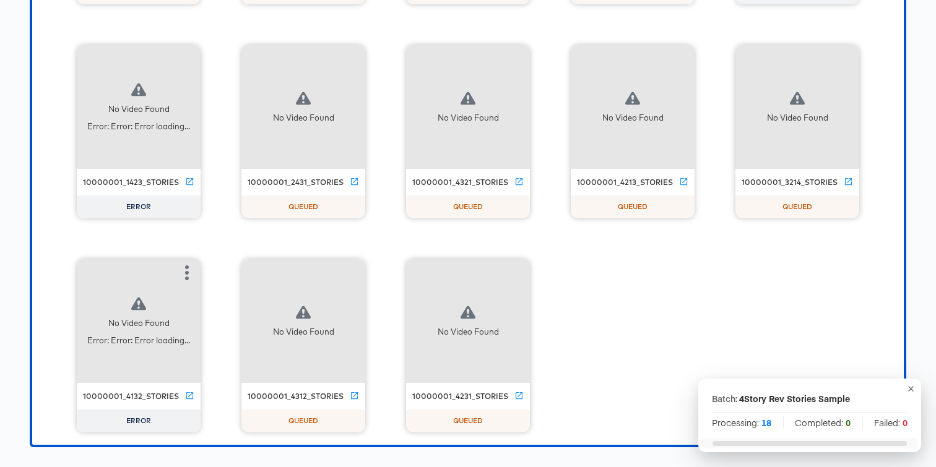
click at [198, 265] on div at bounding box center [187, 273] width 25 height 25
click at [186, 271] on icon "button" at bounding box center [187, 273] width 4 height 15
click at [229, 271] on div "Retry" at bounding box center [233, 272] width 24 height 10
click at [189, 58] on icon "button" at bounding box center [187, 58] width 15 height 15
click at [233, 59] on div "Retry" at bounding box center [233, 58] width 24 height 10
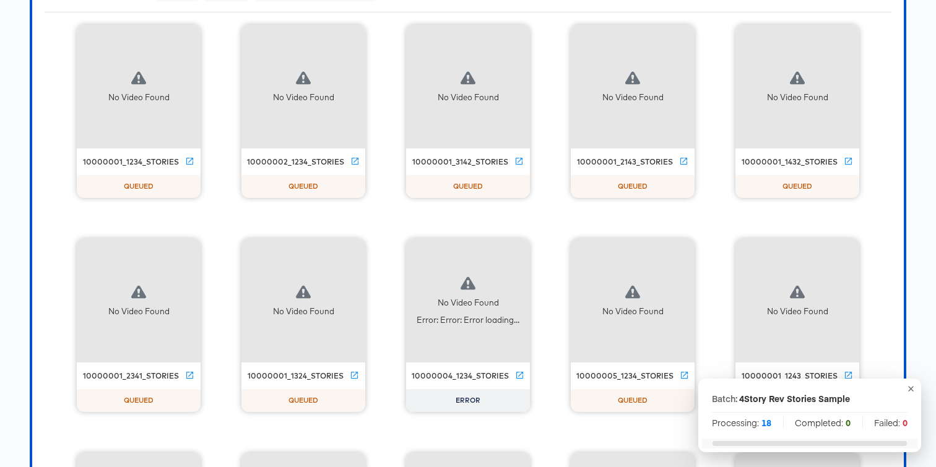
scroll to position [3833, 0]
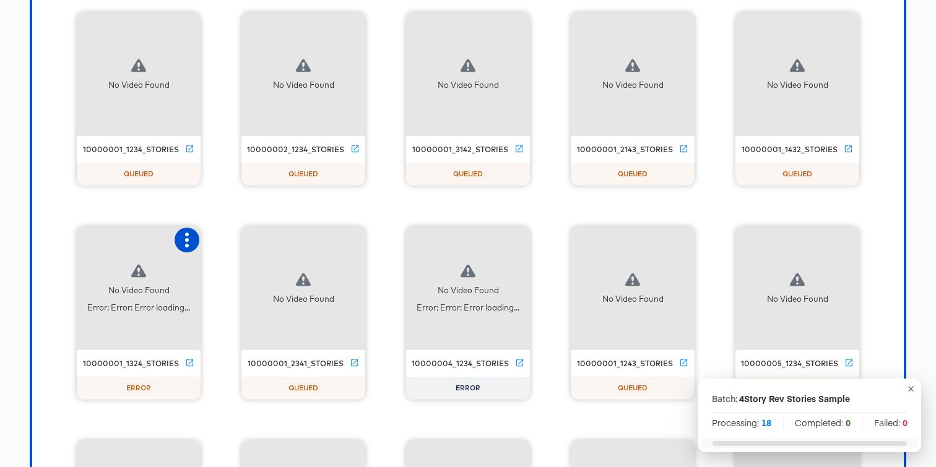
click at [189, 233] on icon "button" at bounding box center [187, 240] width 15 height 15
click at [233, 240] on div "Retry" at bounding box center [233, 239] width 24 height 10
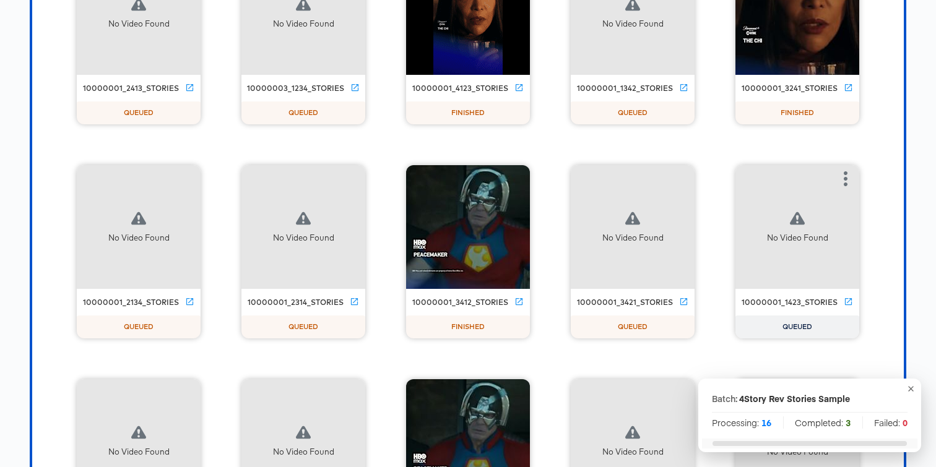
scroll to position [4334, 0]
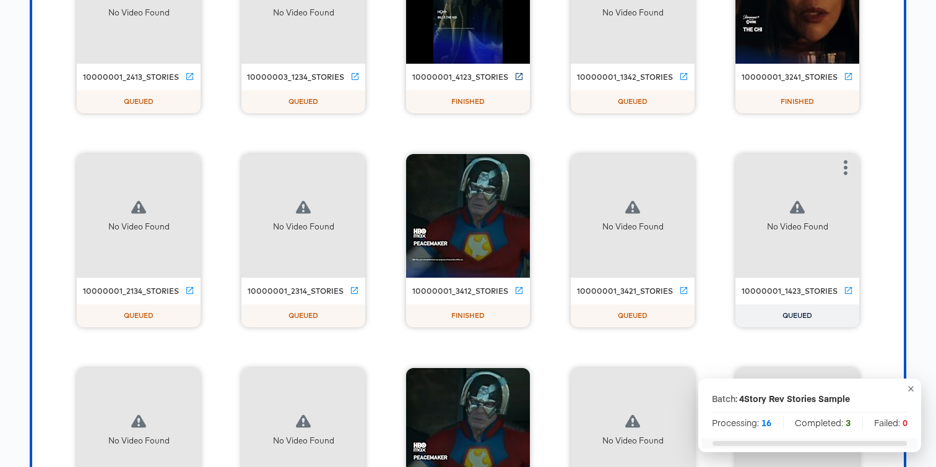
click at [518, 74] on icon at bounding box center [519, 76] width 9 height 9
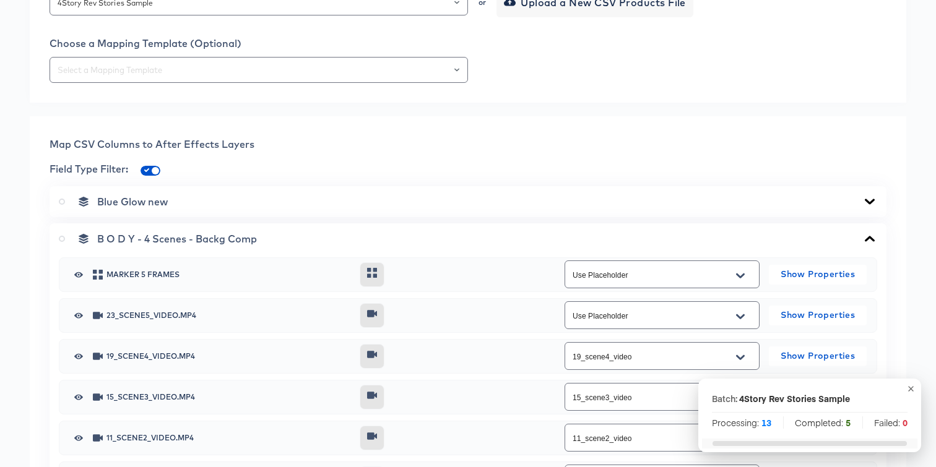
scroll to position [0, 0]
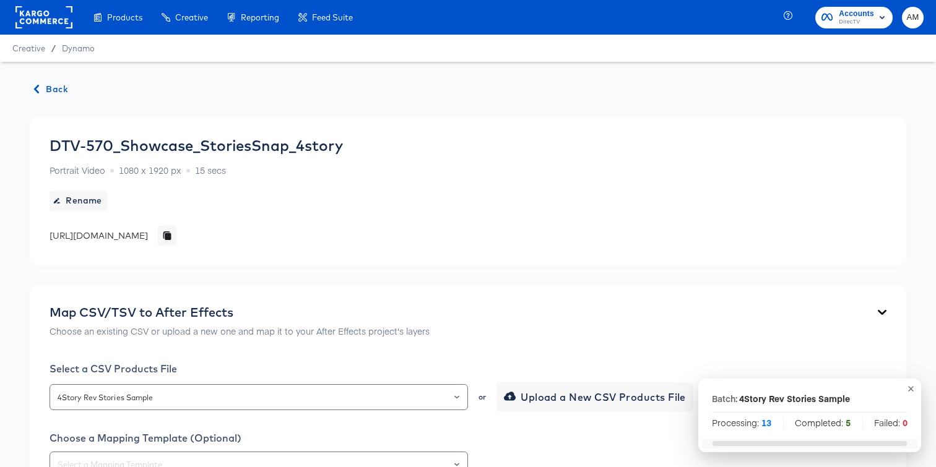
click at [55, 90] on span "Back" at bounding box center [51, 89] width 33 height 15
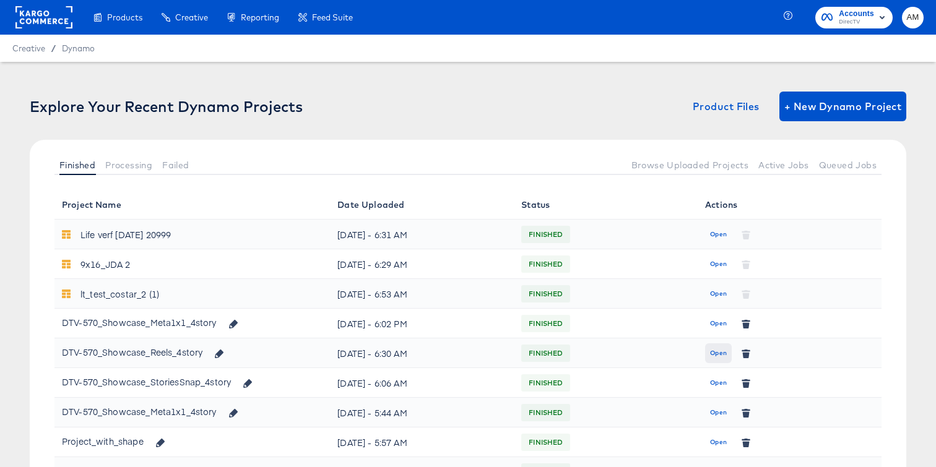
click at [719, 357] on span "Open" at bounding box center [718, 353] width 17 height 11
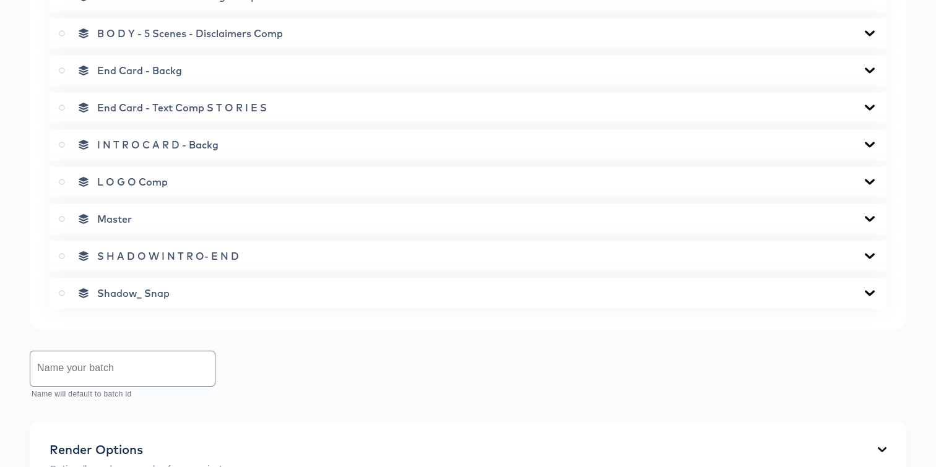
scroll to position [919, 0]
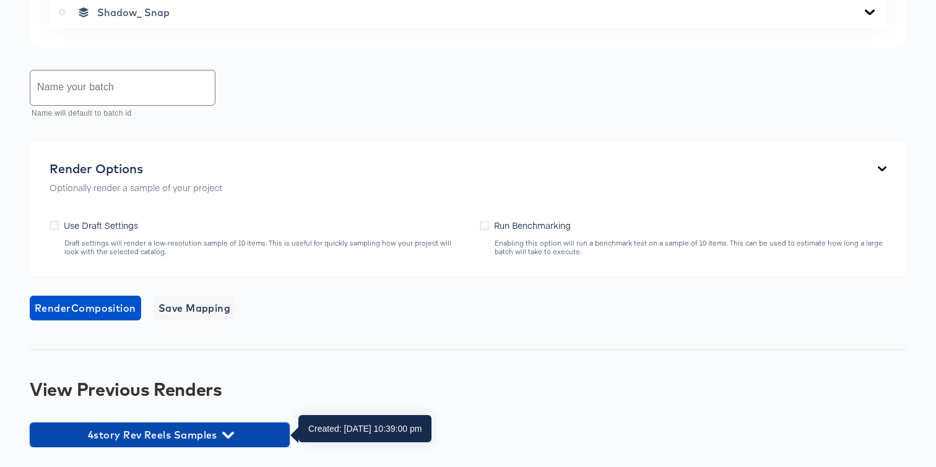
click at [230, 430] on icon "button" at bounding box center [228, 436] width 12 height 12
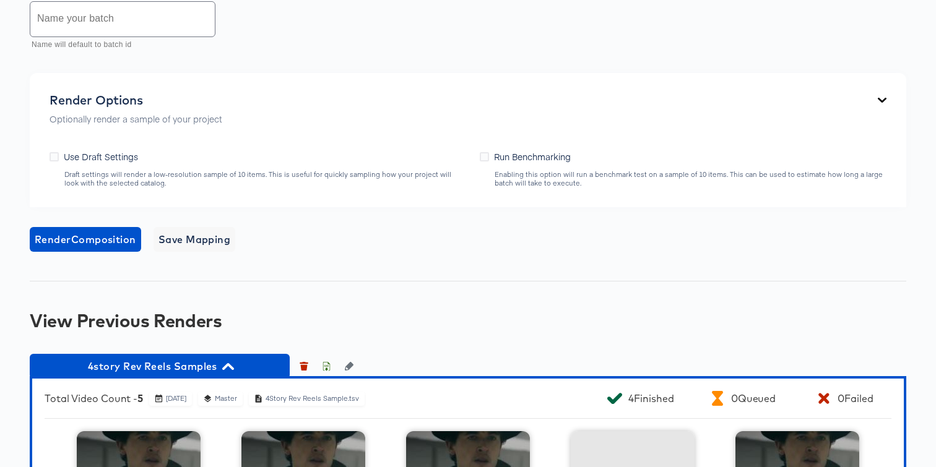
scroll to position [1160, 0]
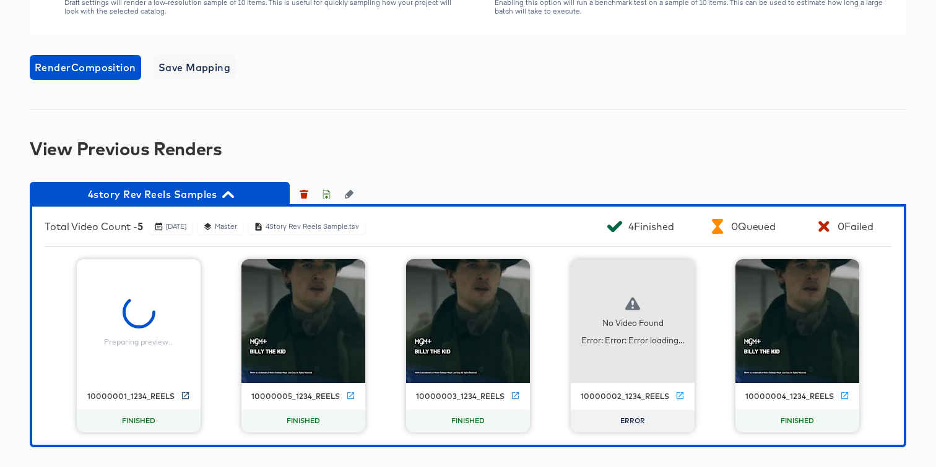
click at [186, 396] on icon at bounding box center [185, 395] width 9 height 9
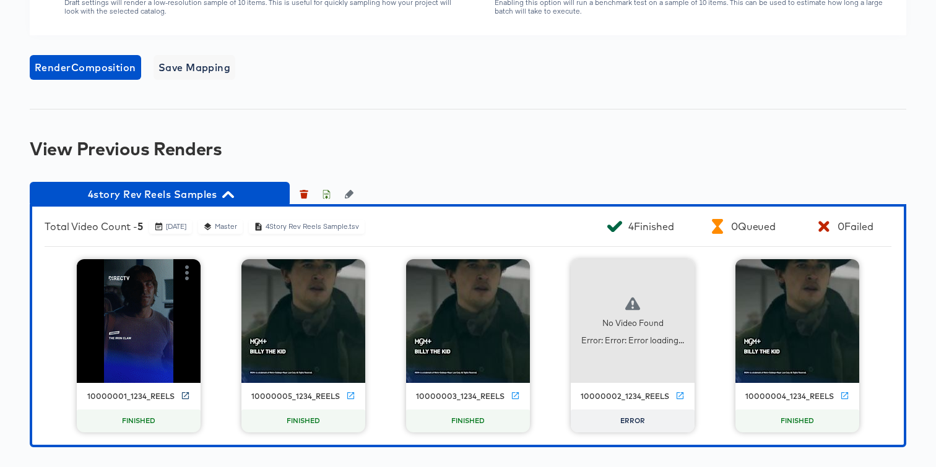
click at [185, 394] on icon at bounding box center [185, 395] width 9 height 9
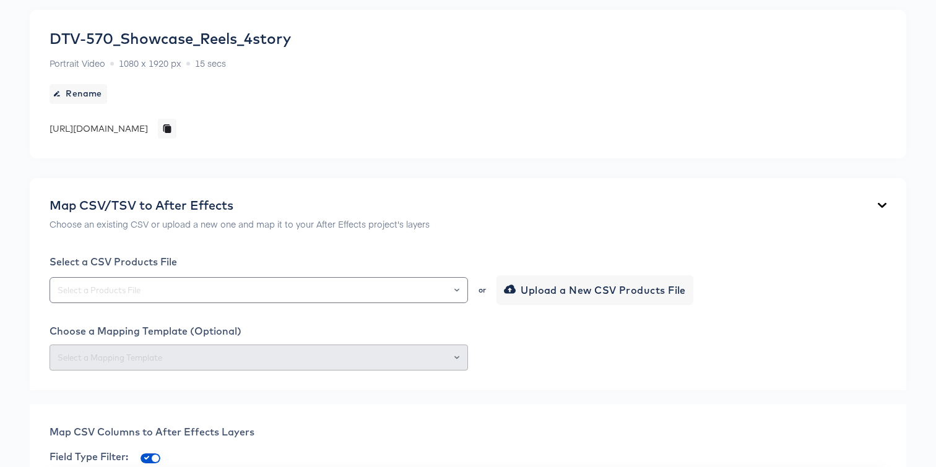
scroll to position [0, 0]
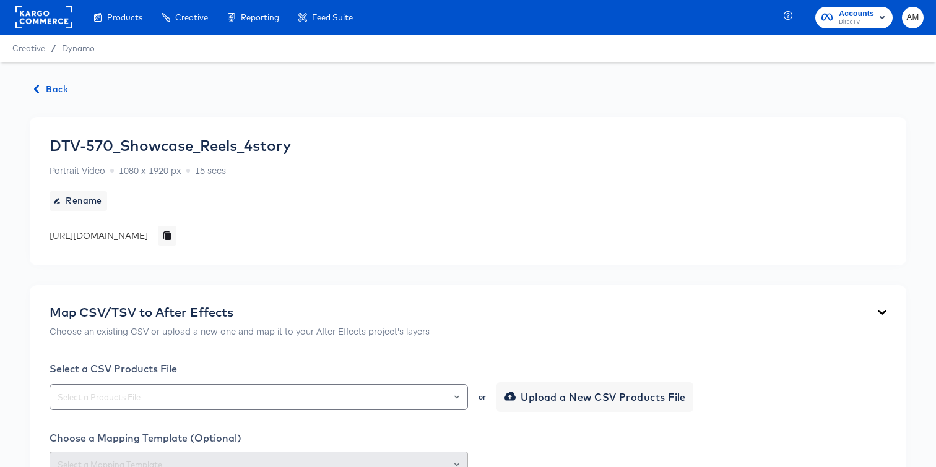
click at [37, 96] on span "Back" at bounding box center [51, 89] width 33 height 15
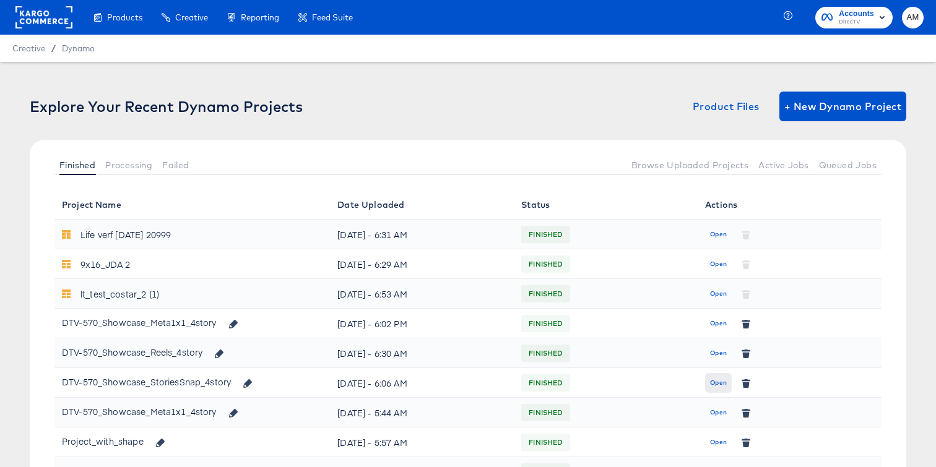
click at [709, 383] on button "Open" at bounding box center [718, 383] width 27 height 20
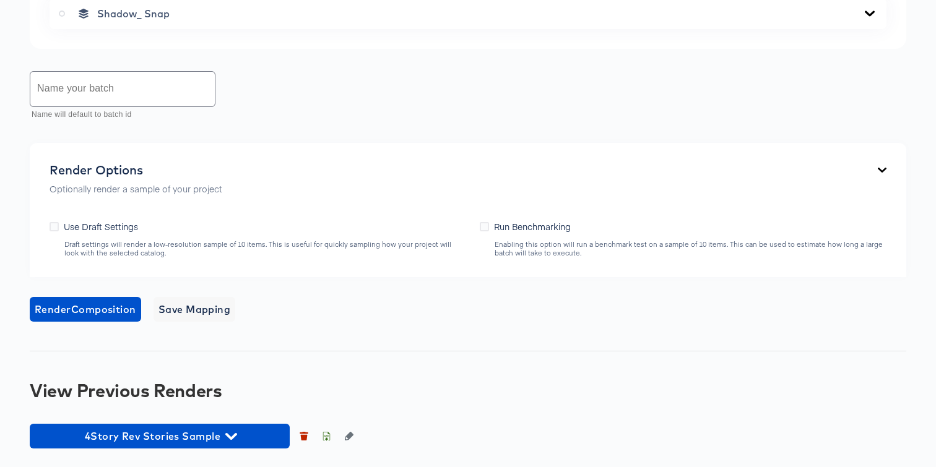
scroll to position [919, 0]
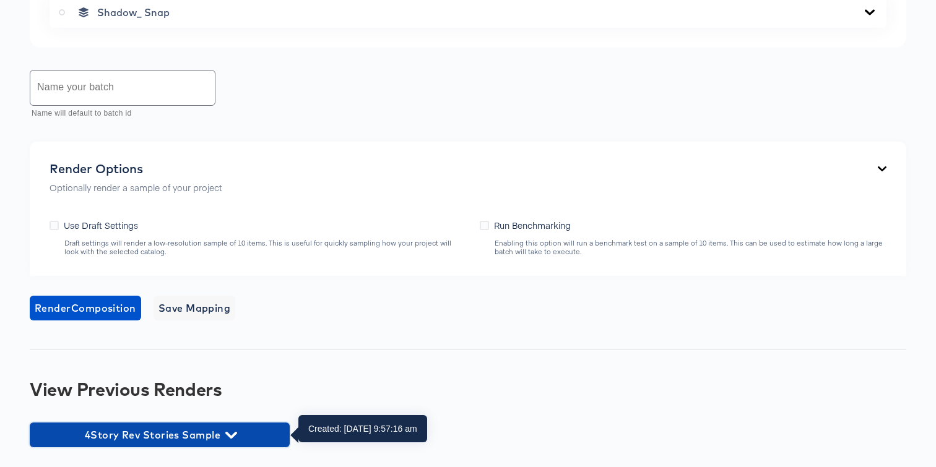
click at [230, 437] on icon "button" at bounding box center [231, 435] width 12 height 7
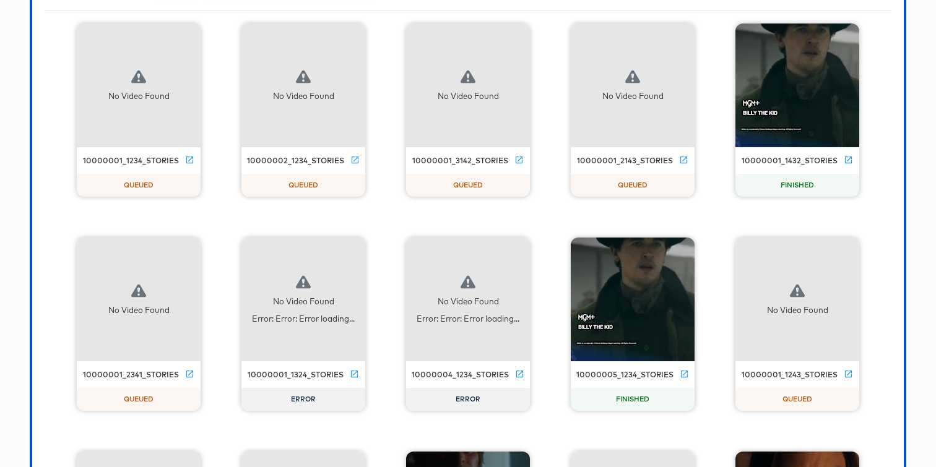
scroll to position [1384, 0]
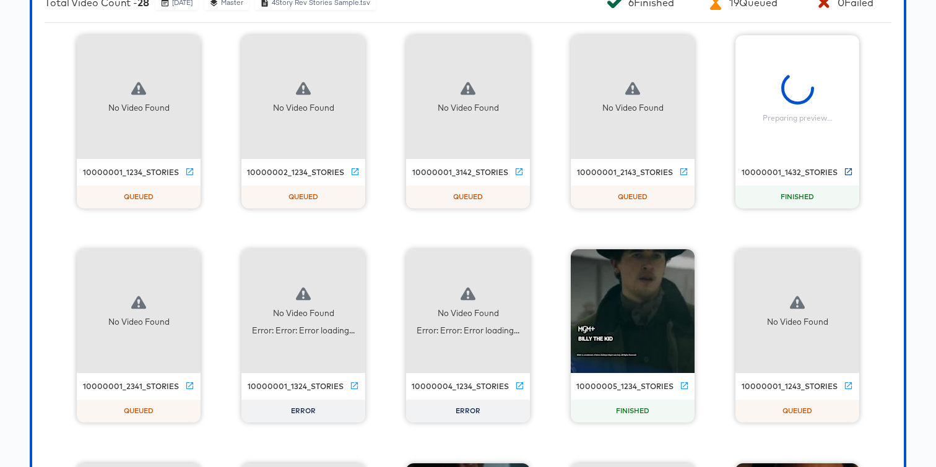
click at [847, 170] on icon at bounding box center [848, 171] width 9 height 9
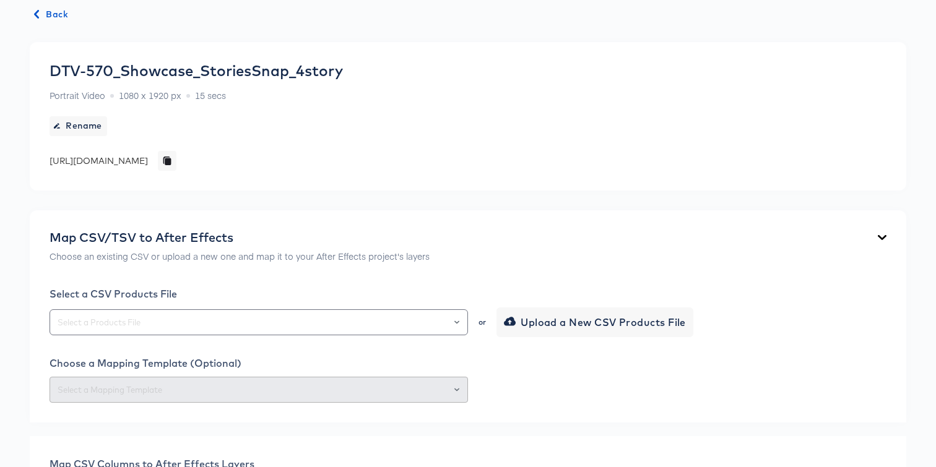
scroll to position [0, 0]
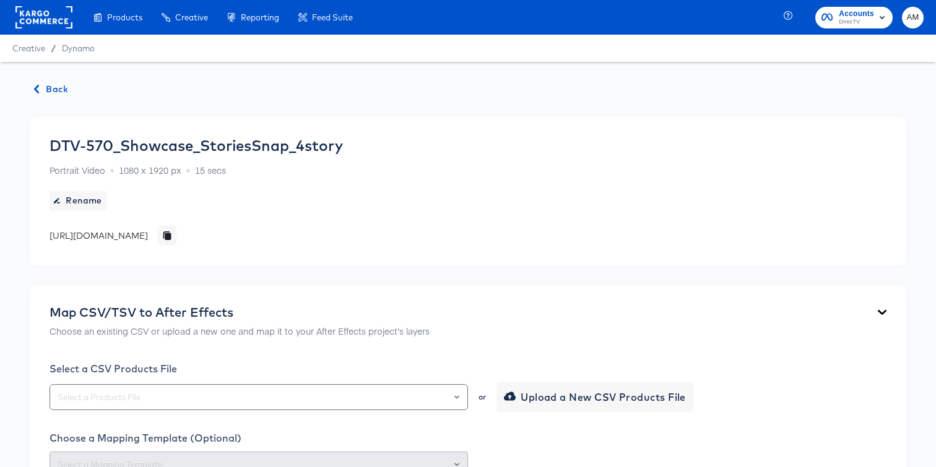
click at [54, 90] on span "Back" at bounding box center [51, 89] width 33 height 15
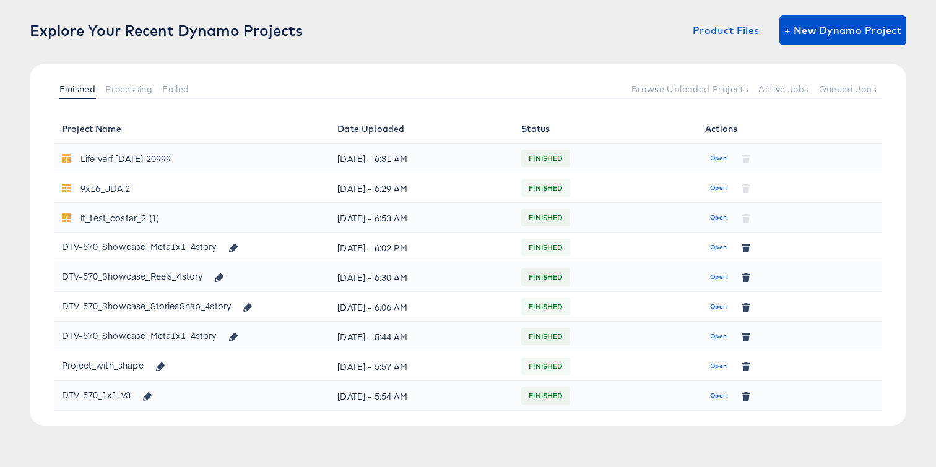
scroll to position [83, 0]
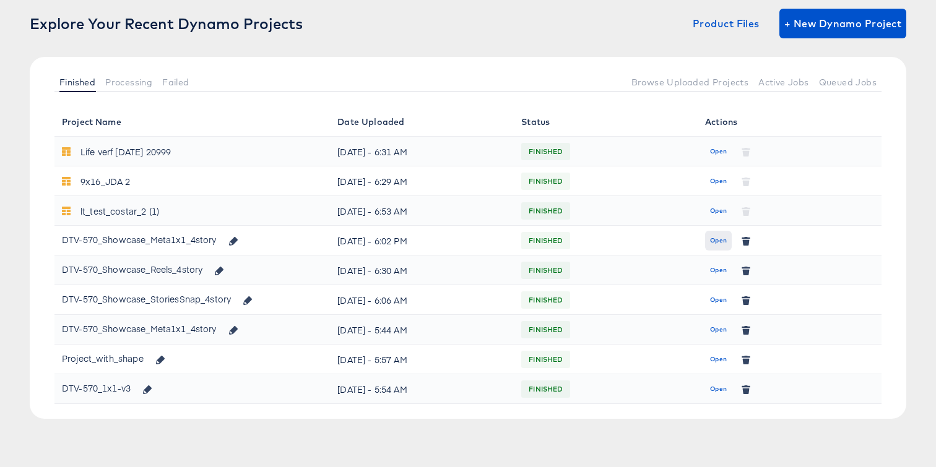
click at [728, 245] on button "Open" at bounding box center [718, 241] width 27 height 20
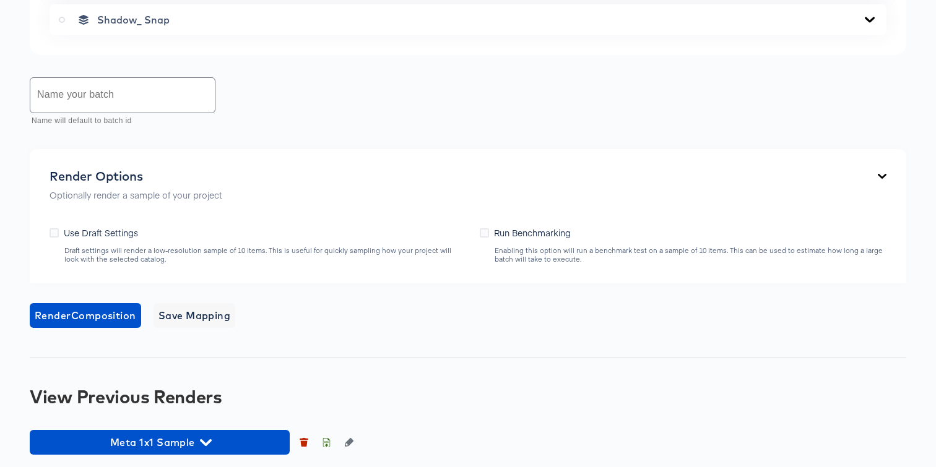
scroll to position [1067, 0]
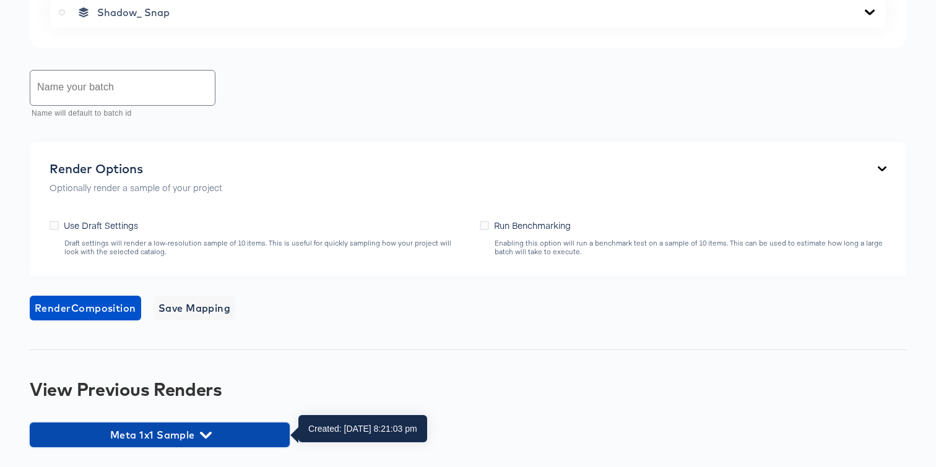
click at [191, 435] on span "Meta 1x1 Sample" at bounding box center [160, 435] width 248 height 17
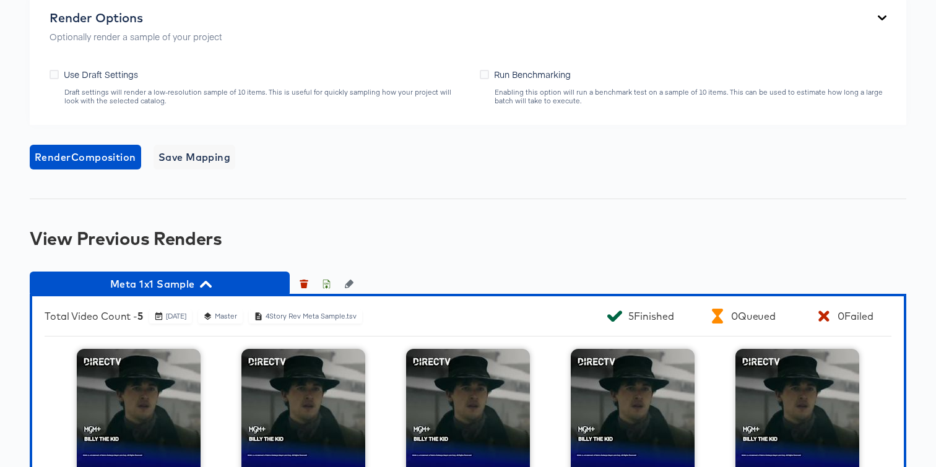
scroll to position [1308, 0]
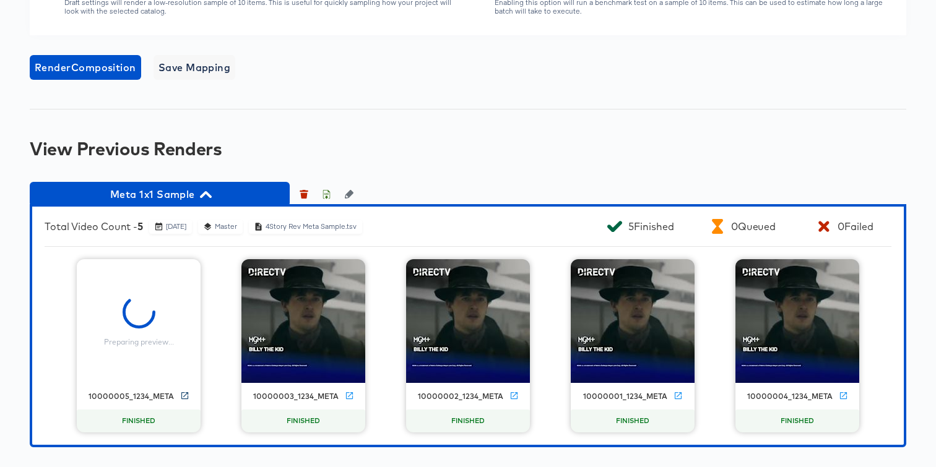
click at [183, 401] on link at bounding box center [184, 397] width 9 height 14
